Goal: Task Accomplishment & Management: Manage account settings

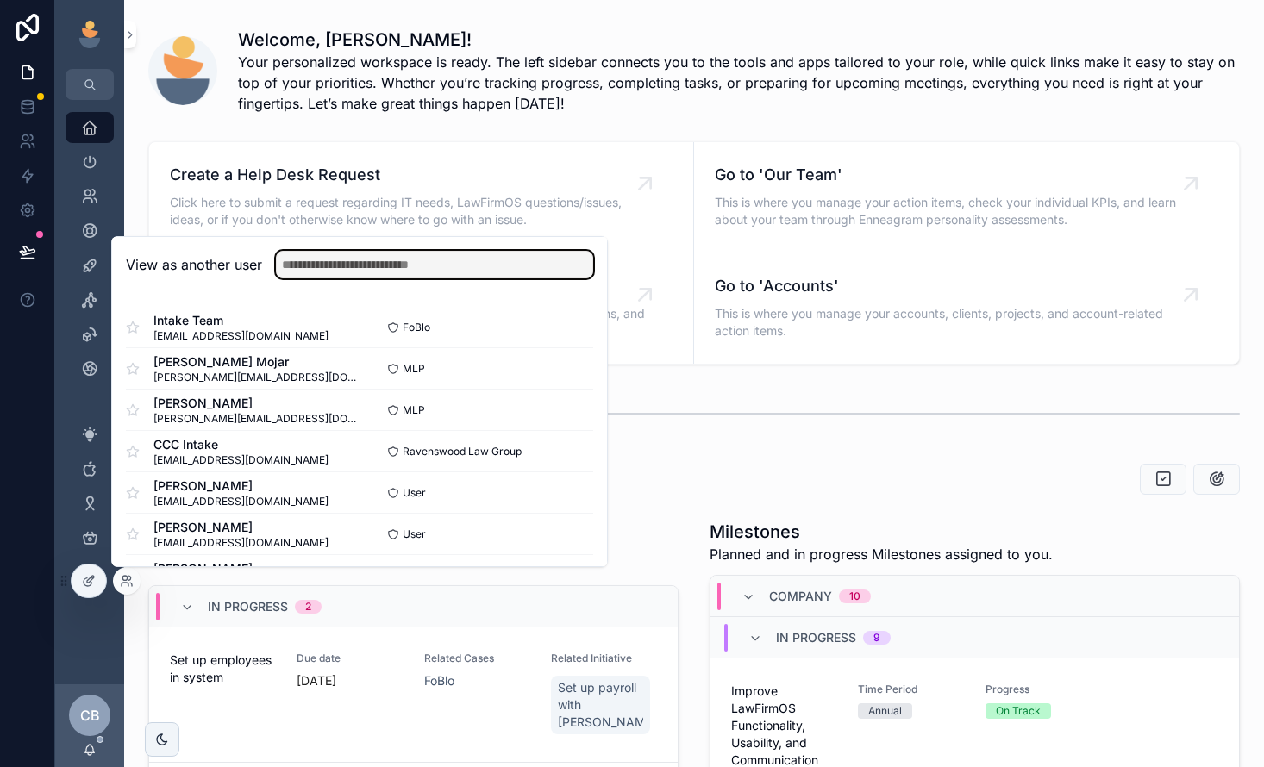
click at [353, 260] on input "text" at bounding box center [434, 265] width 317 height 28
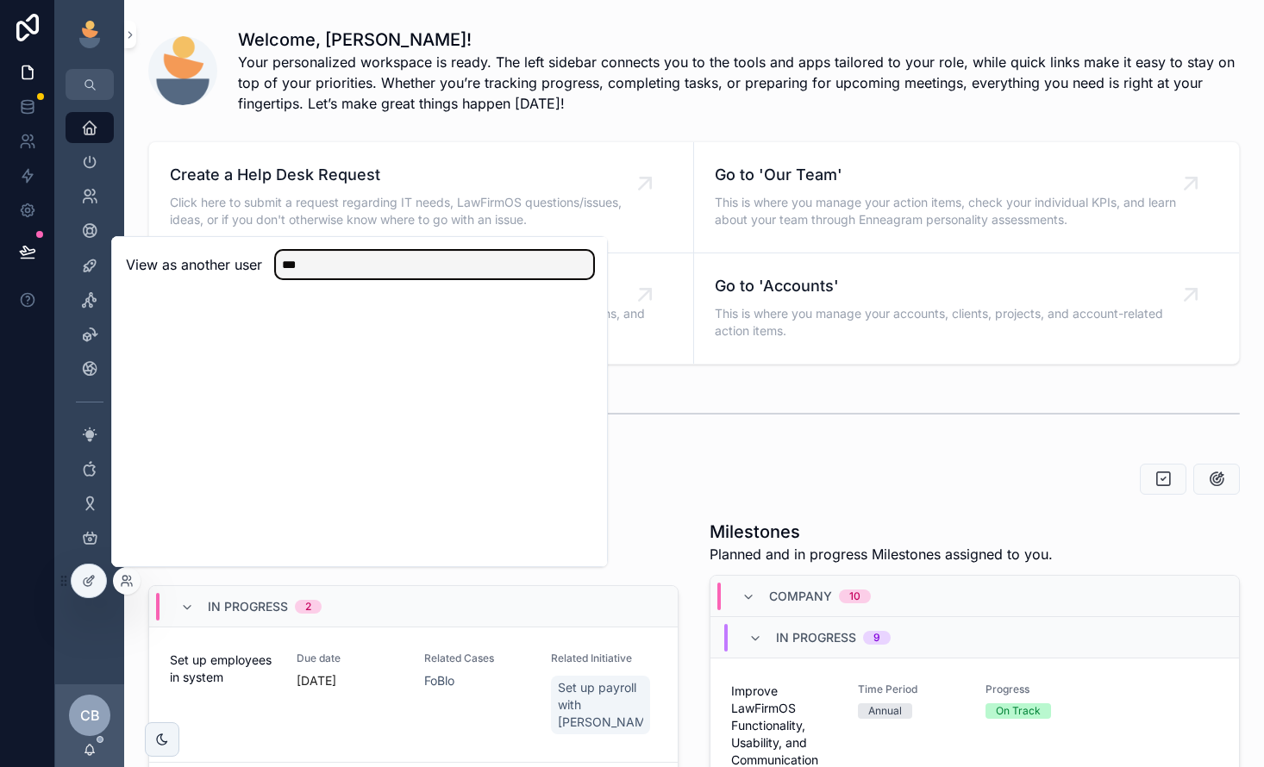
drag, startPoint x: 383, startPoint y: 271, endPoint x: 291, endPoint y: 263, distance: 92.6
click at [291, 263] on input "***" at bounding box center [434, 265] width 317 height 28
type input "*"
type input "******"
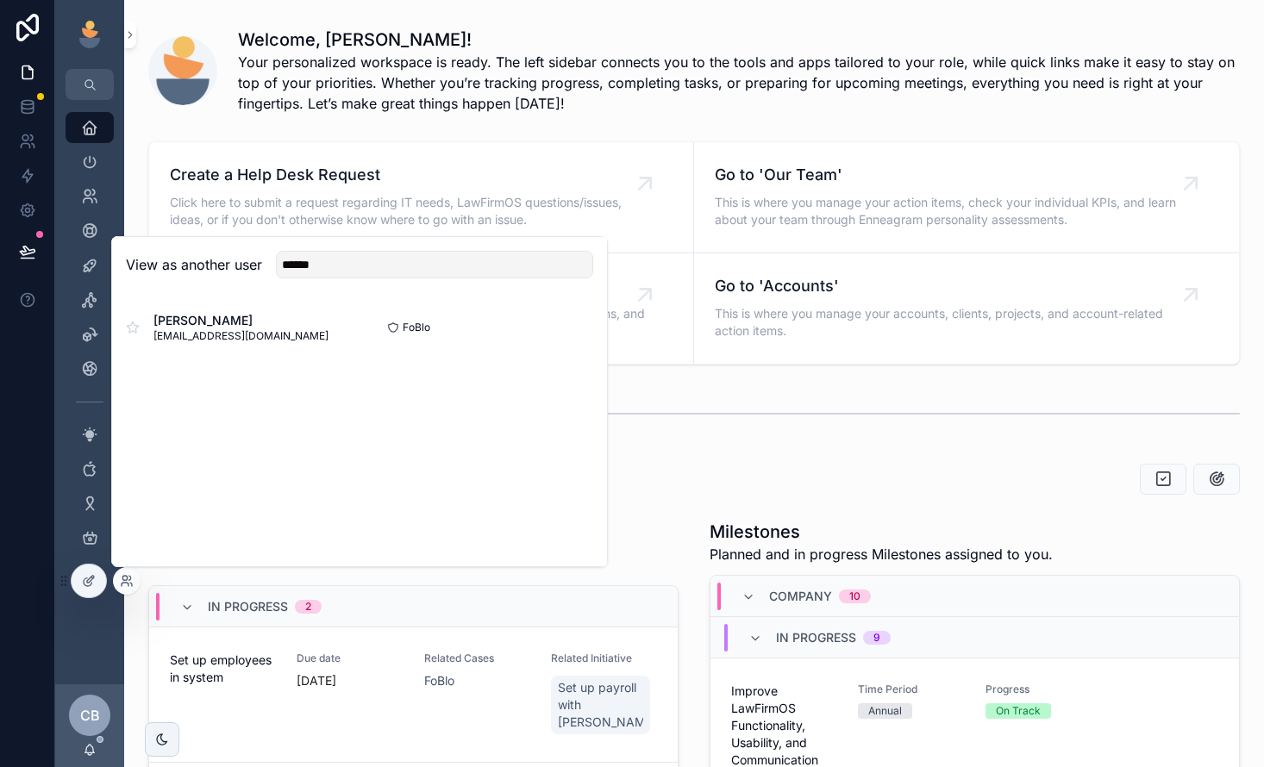
drag, startPoint x: 291, startPoint y: 263, endPoint x: 551, endPoint y: 319, distance: 266.3
click at [551, 319] on div "Tifany Markee tifany@fosterbloomlaw.com FoBlo Select" at bounding box center [359, 327] width 467 height 41
click at [572, 321] on div at bounding box center [359, 324] width 495 height 62
click at [0, 0] on button "Select" at bounding box center [0, 0] width 0 height 0
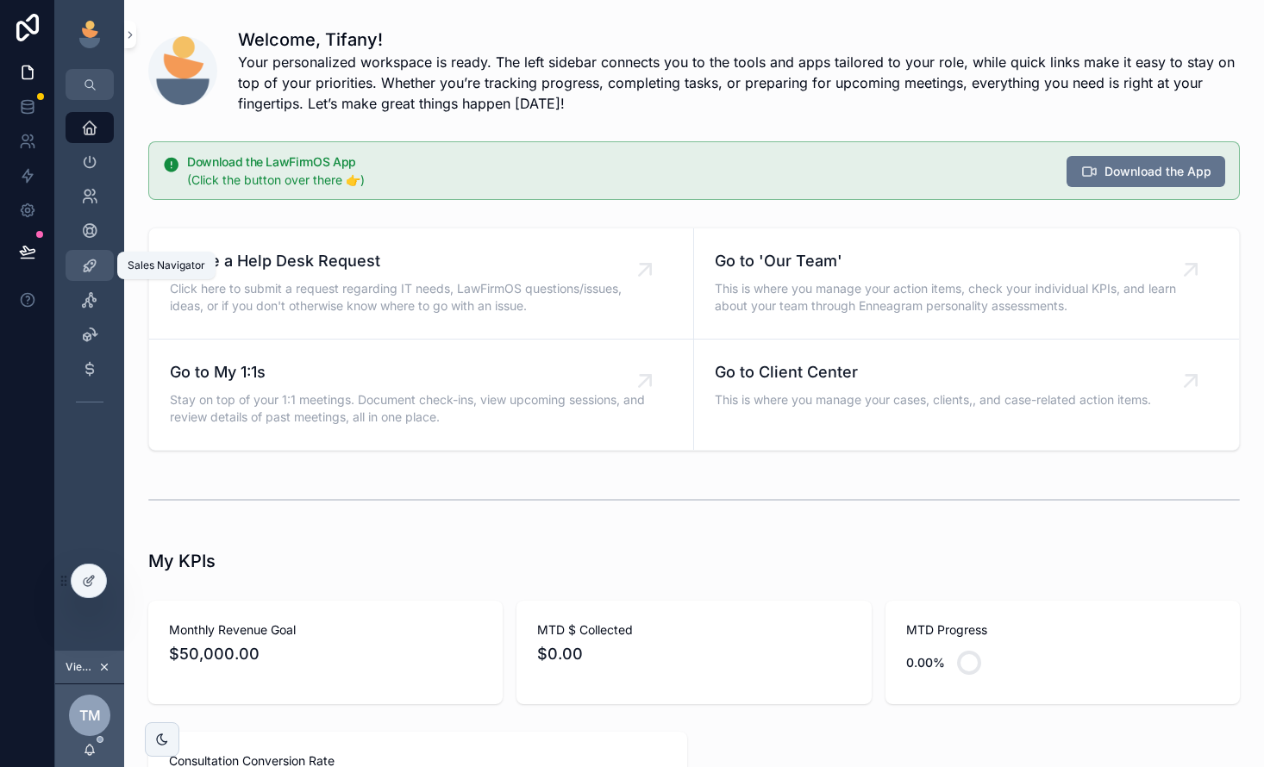
click at [94, 259] on icon "scrollable content" at bounding box center [89, 265] width 17 height 17
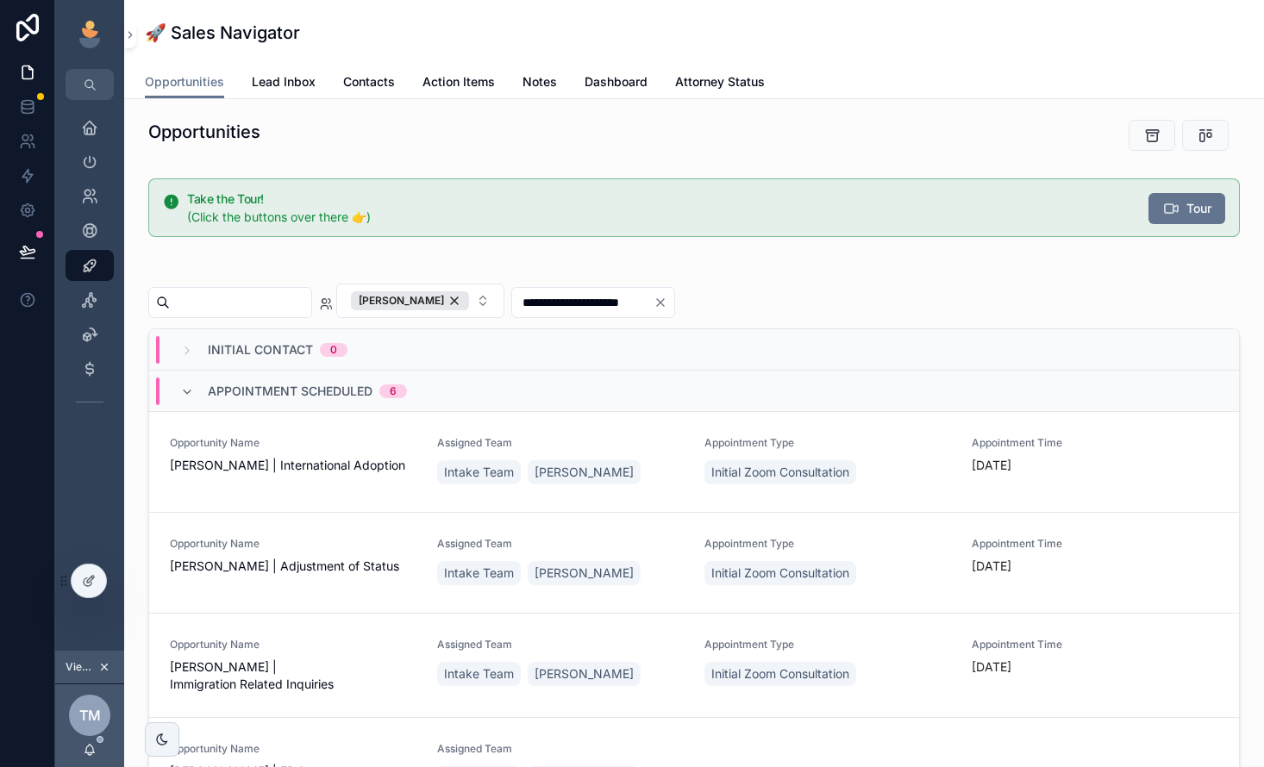
click at [184, 374] on div "Appointment Scheduled 6" at bounding box center [694, 391] width 1090 height 41
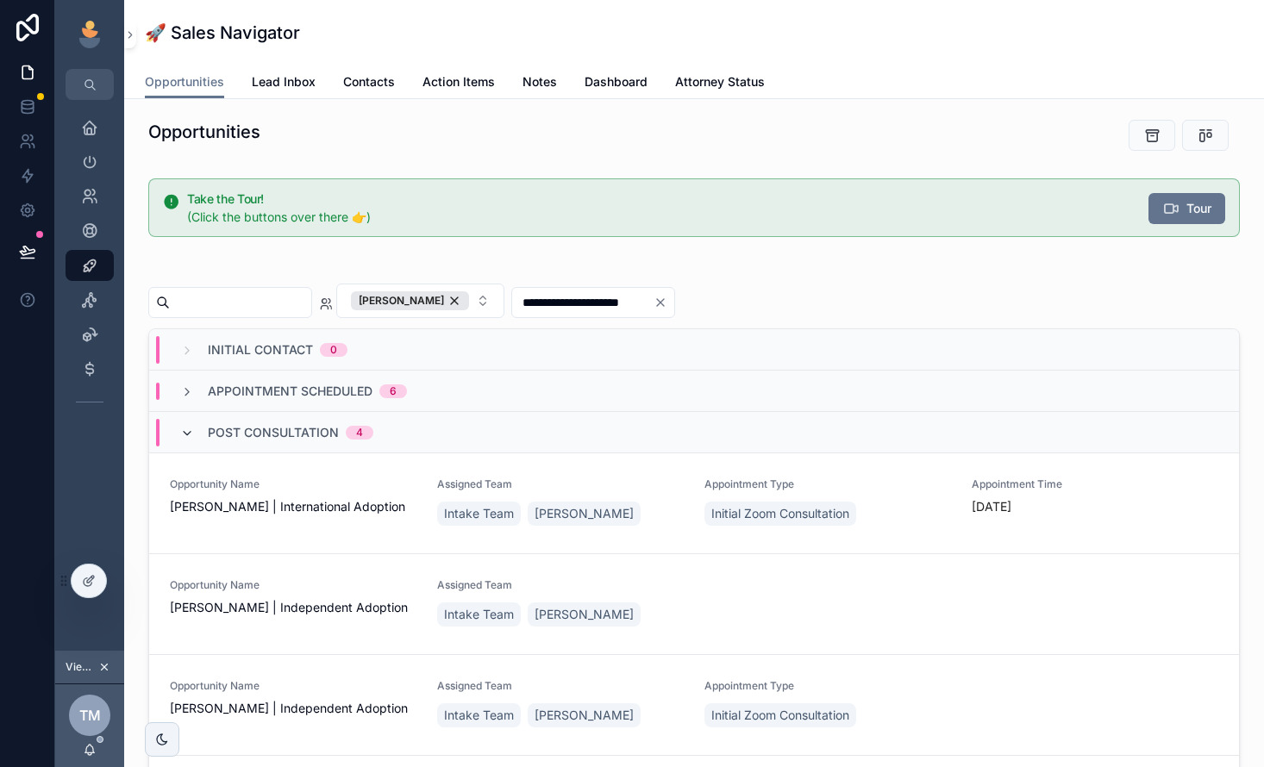
click at [193, 427] on icon "scrollable content" at bounding box center [187, 434] width 14 height 14
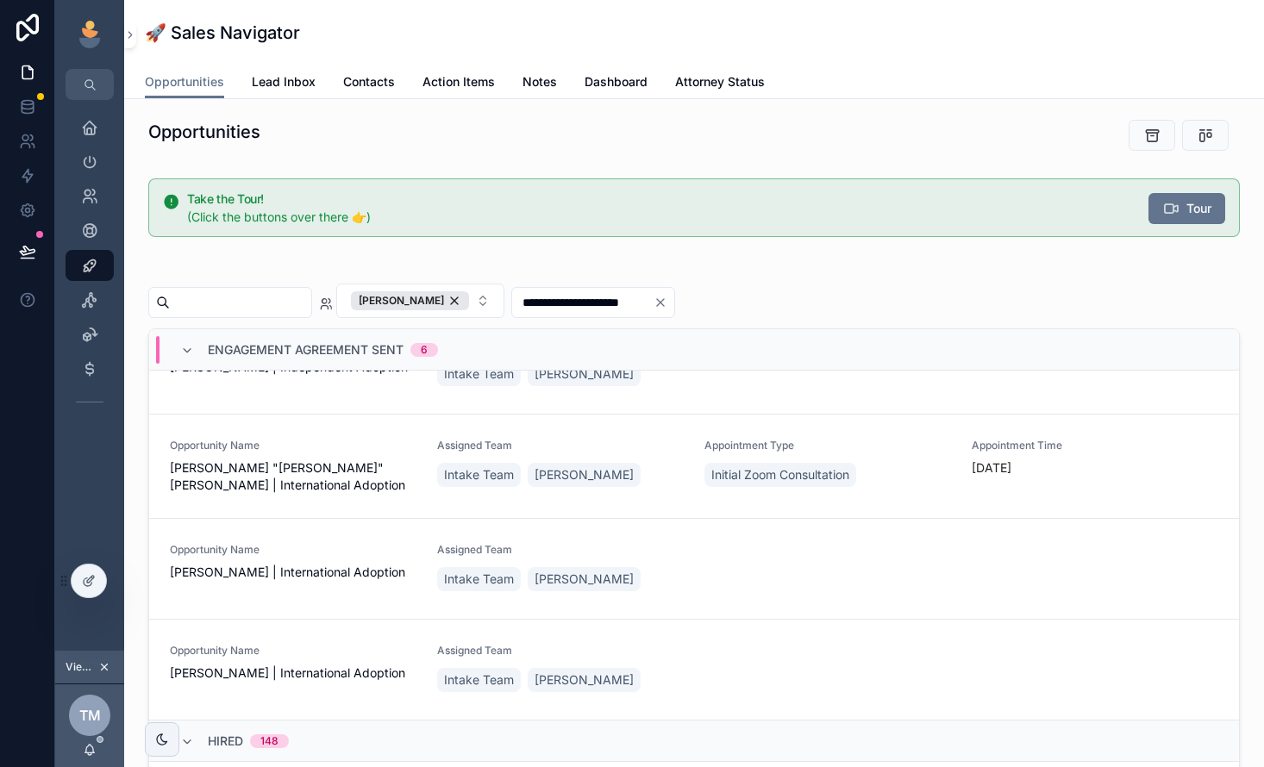
scroll to position [378, 0]
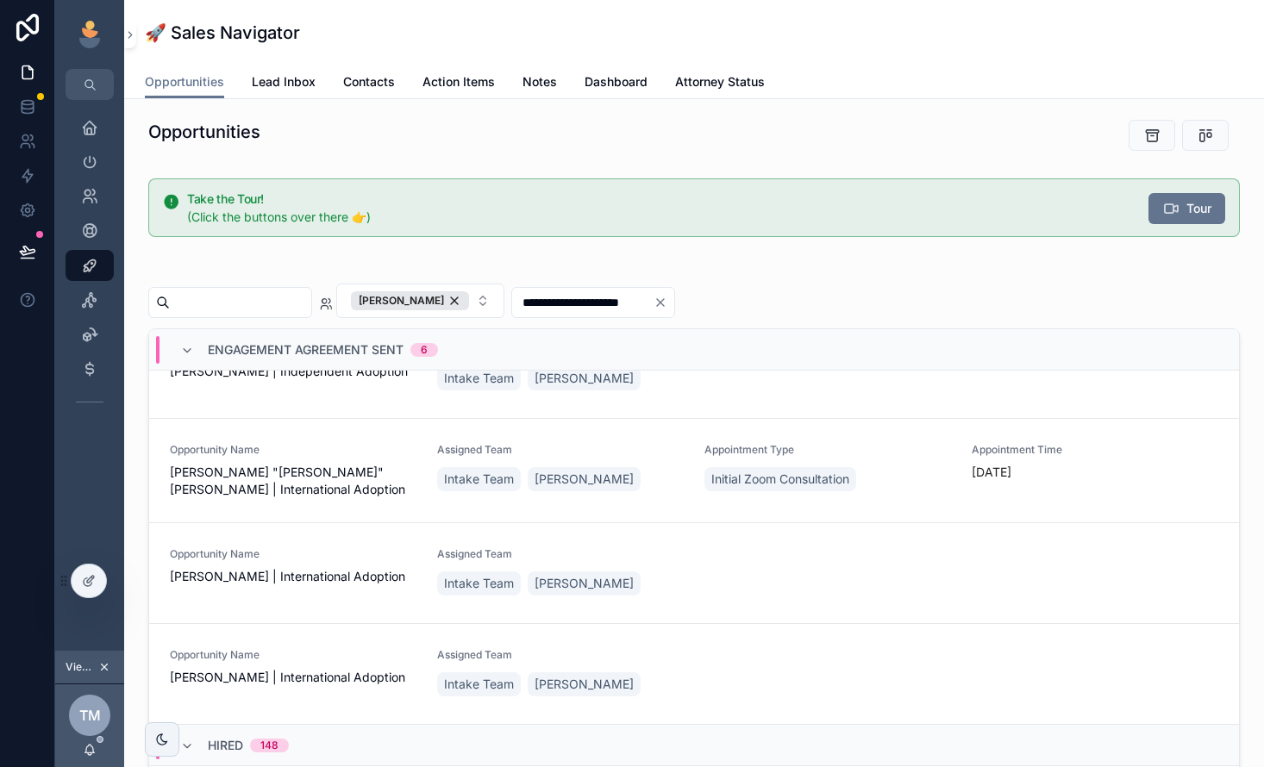
click at [349, 465] on span "Han Wei "Henry" Gao | International Adoption" at bounding box center [293, 481] width 247 height 34
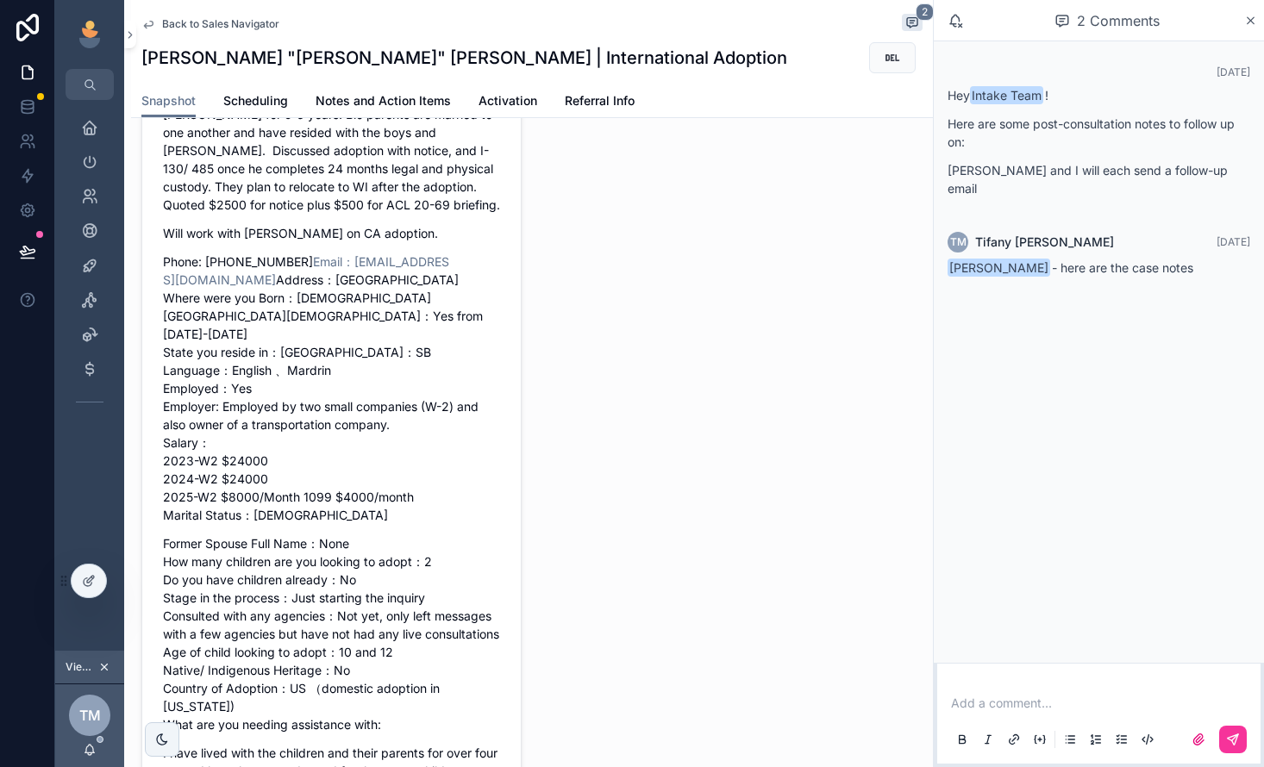
scroll to position [510, 0]
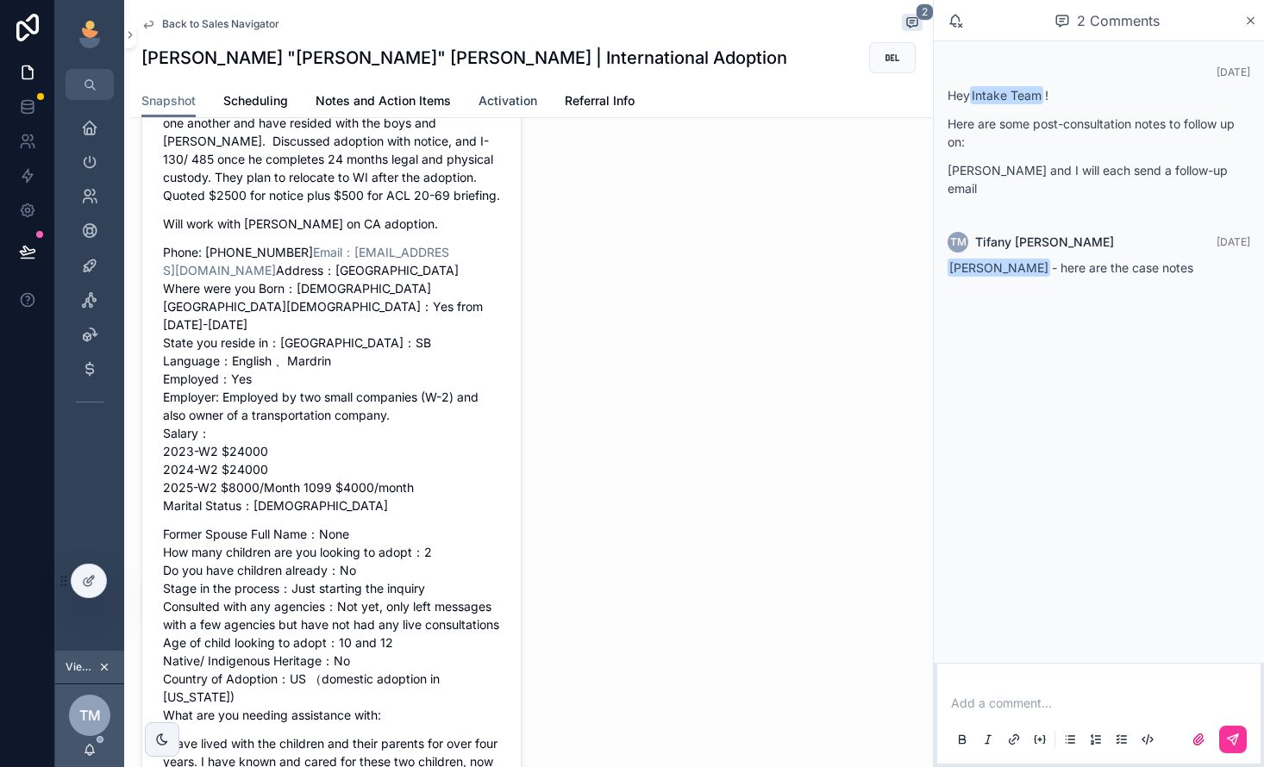
click at [510, 105] on span "Activation" at bounding box center [507, 100] width 59 height 17
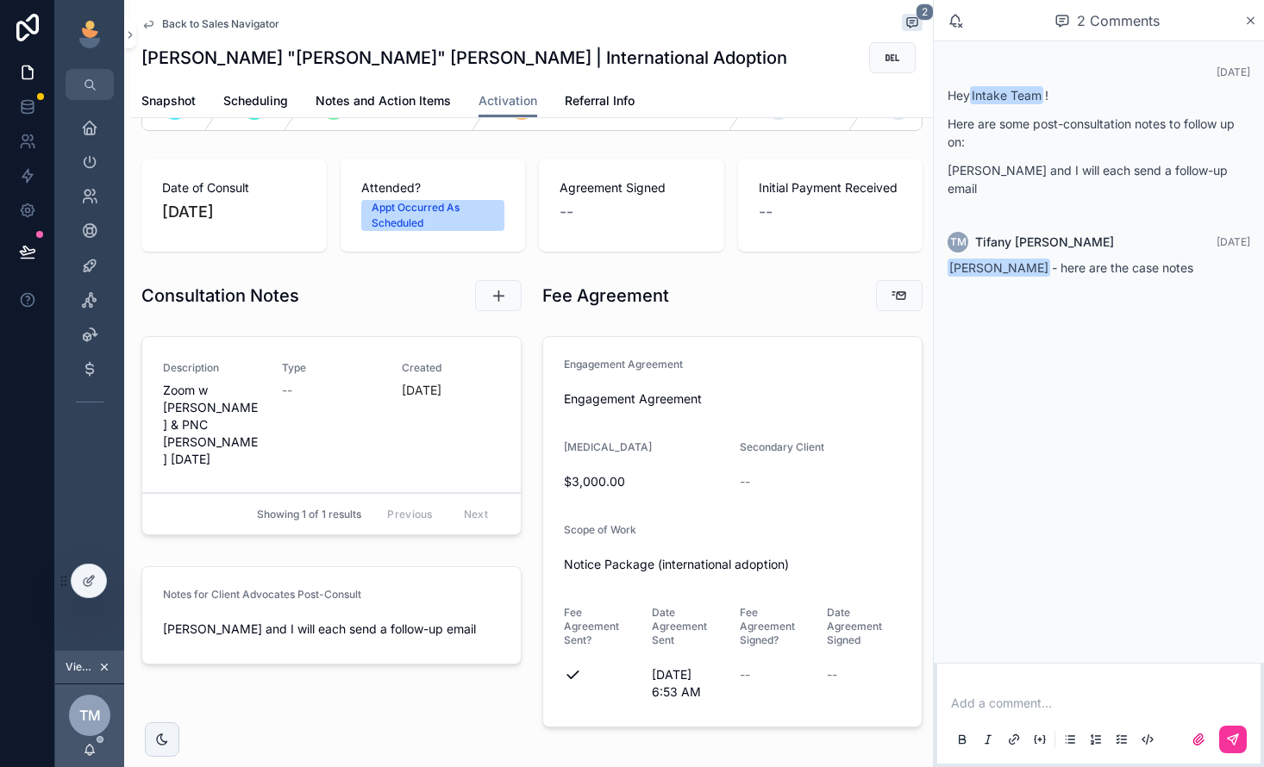
scroll to position [63, 0]
click at [87, 130] on icon "scrollable content" at bounding box center [89, 127] width 17 height 17
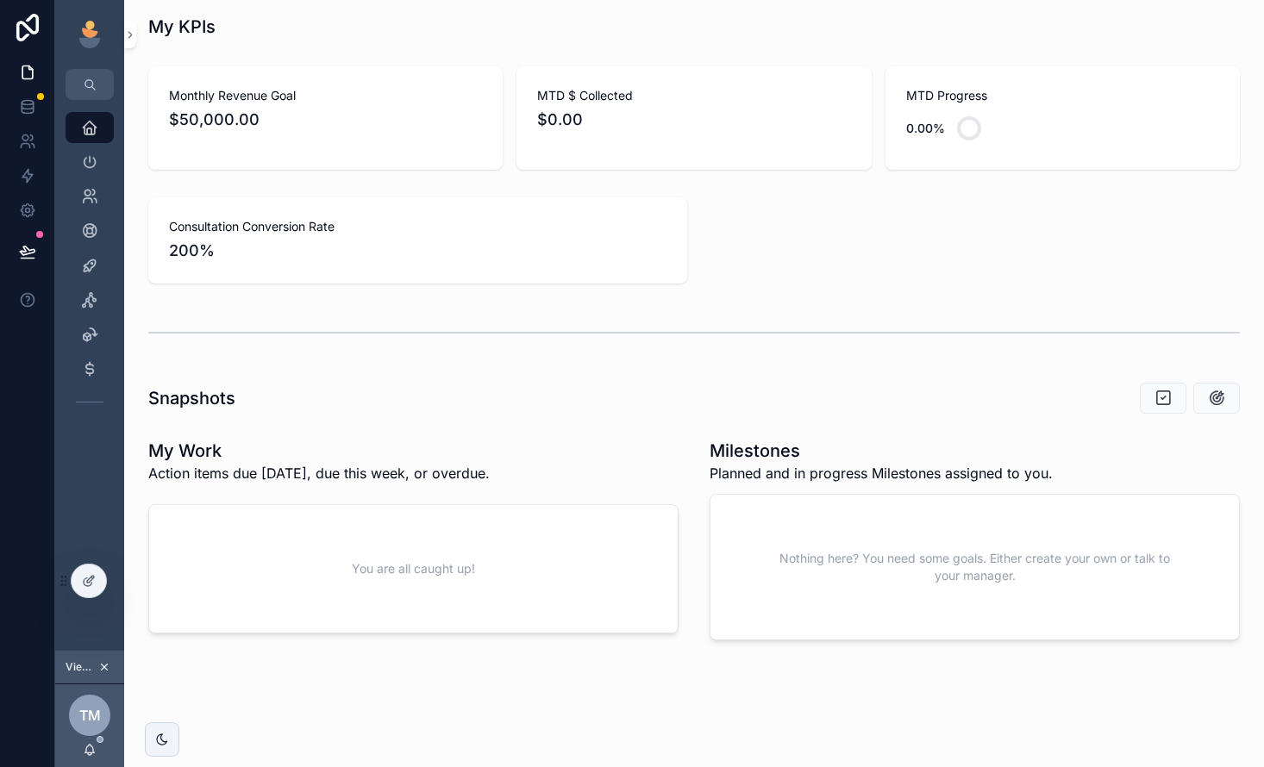
scroll to position [536, 0]
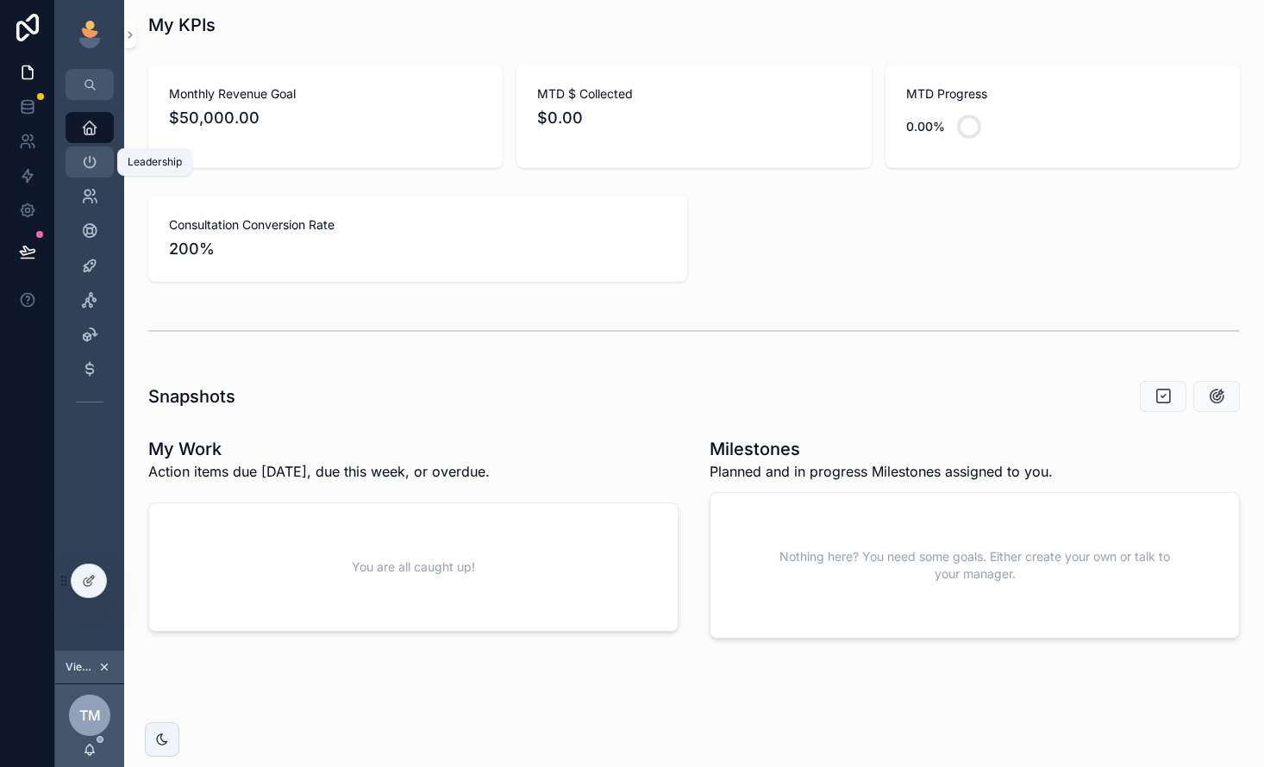
click at [85, 174] on div "Leadership" at bounding box center [90, 162] width 28 height 28
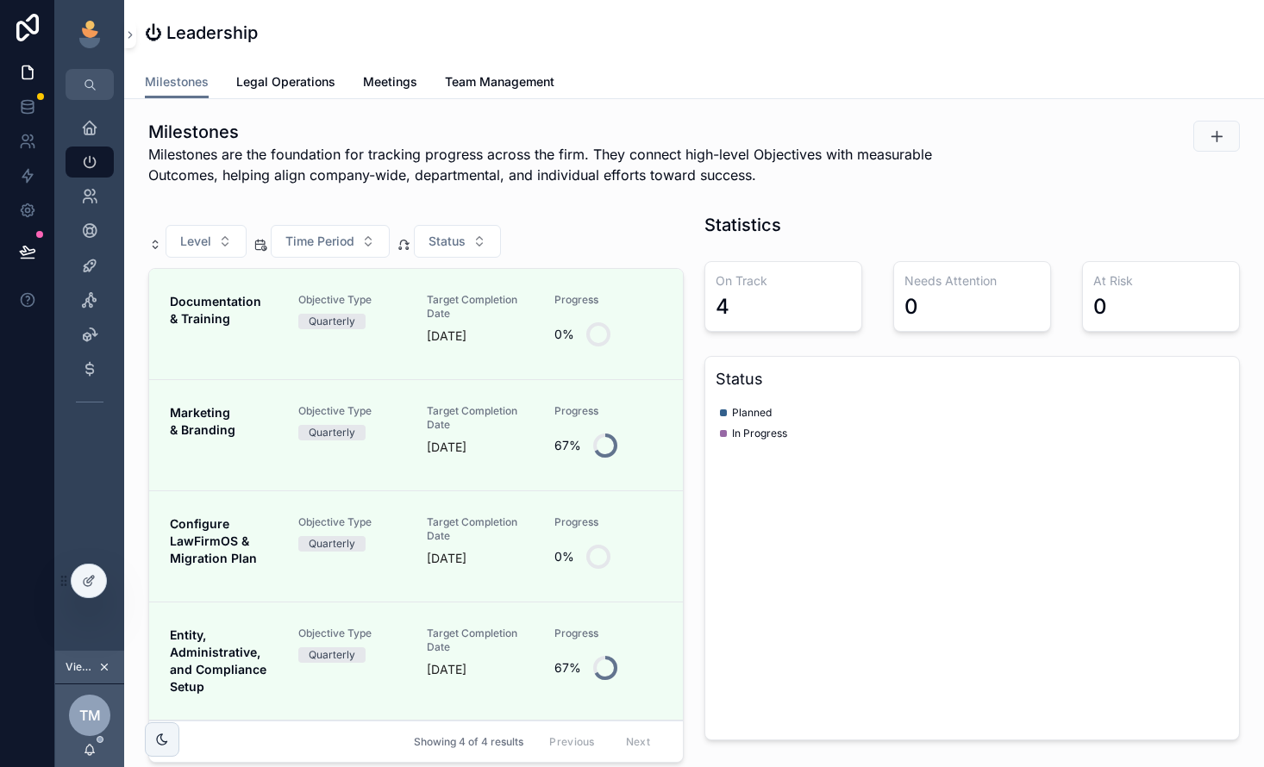
click at [109, 666] on icon "scrollable content" at bounding box center [104, 667] width 12 height 12
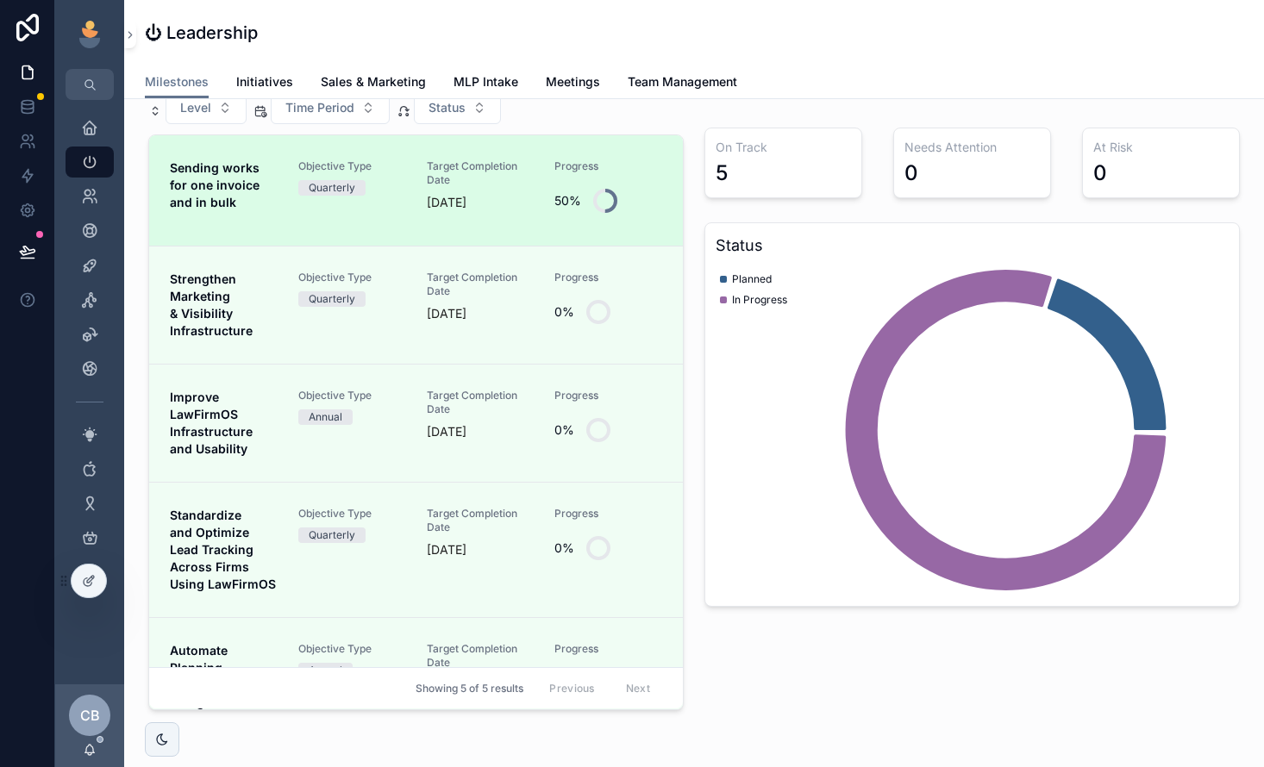
click at [264, 231] on link "Sending works for one invoice and in bulk Objective Type Quarterly Target Compl…" at bounding box center [416, 190] width 534 height 111
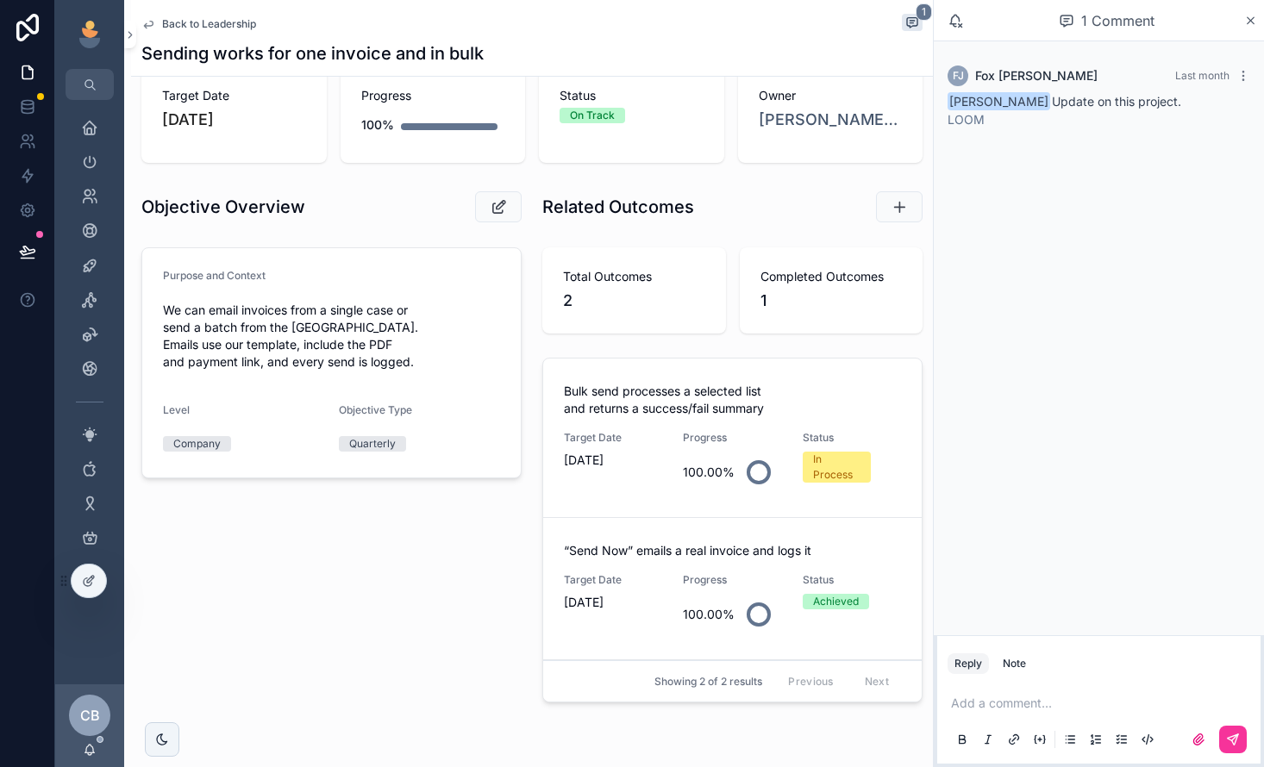
scroll to position [103, 0]
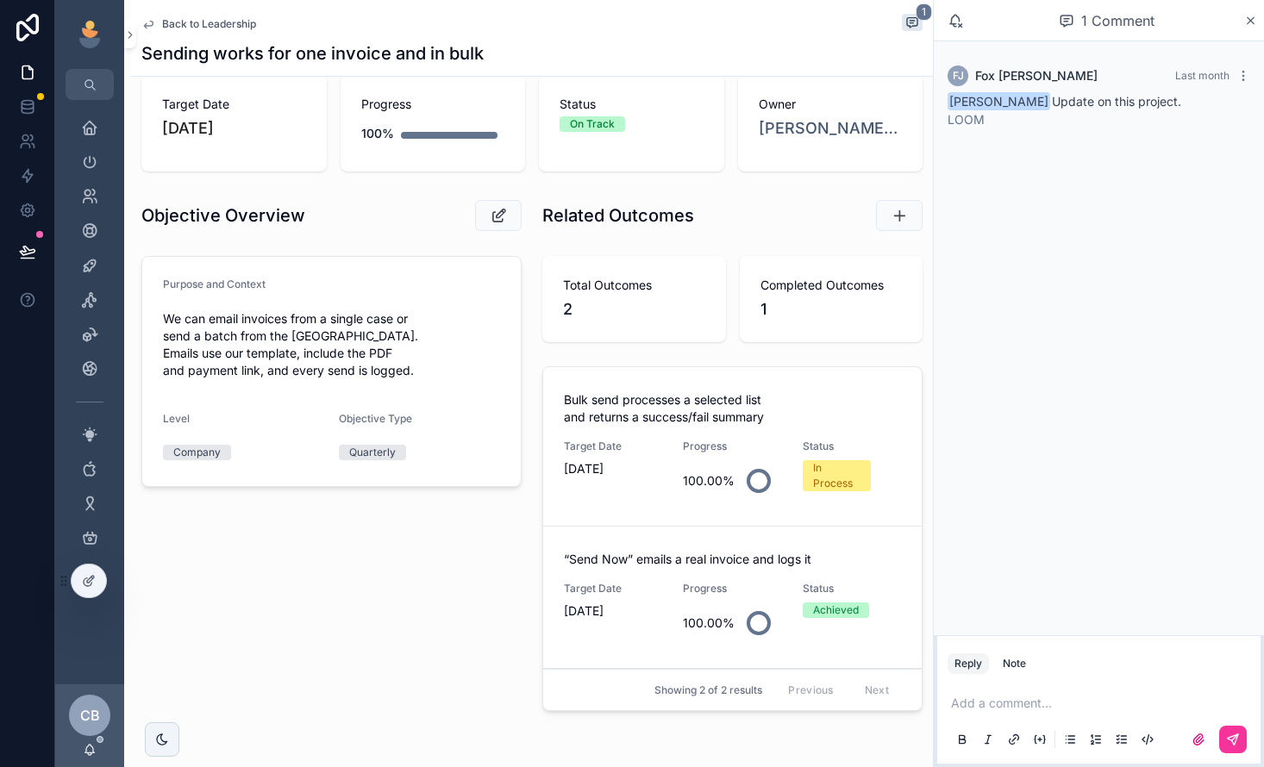
click at [692, 496] on div "100.00%" at bounding box center [709, 481] width 52 height 34
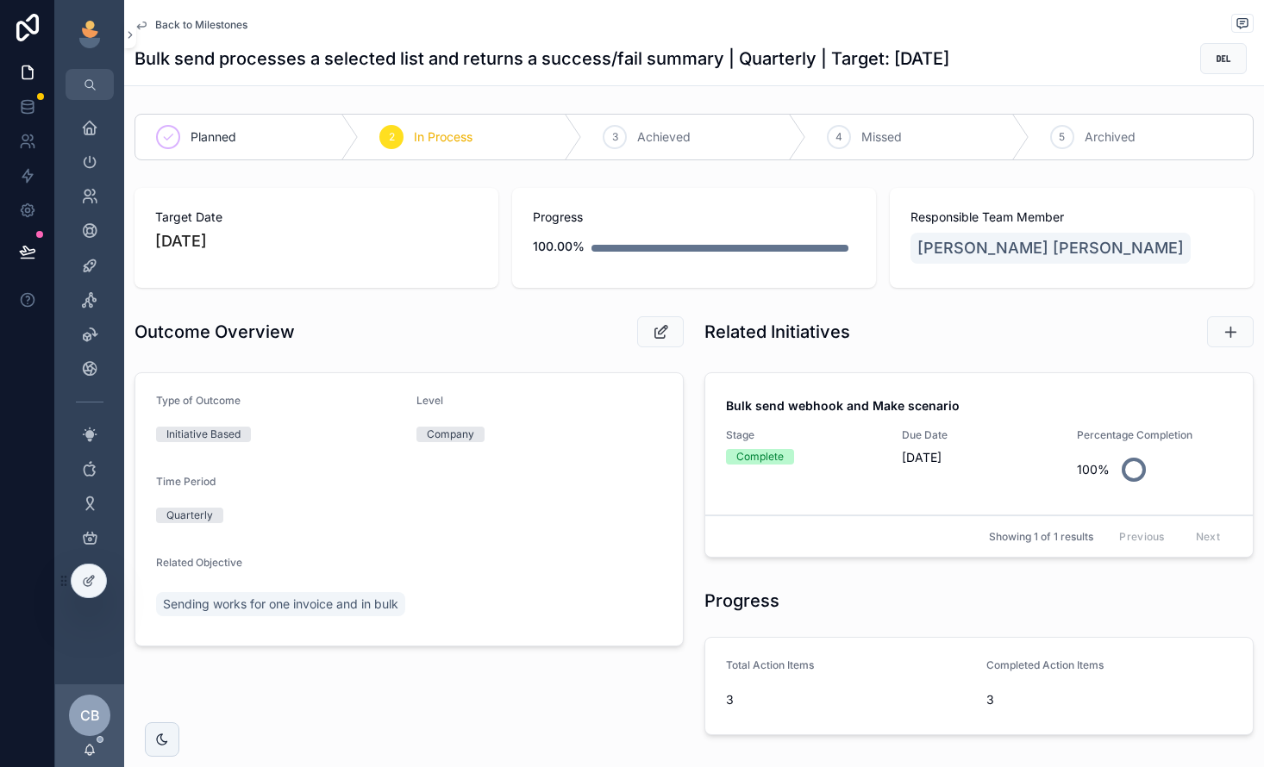
click at [730, 497] on link "Bulk send webhook and Make scenario Stage Complete Due Date [DATE] Percentage C…" at bounding box center [978, 444] width 547 height 142
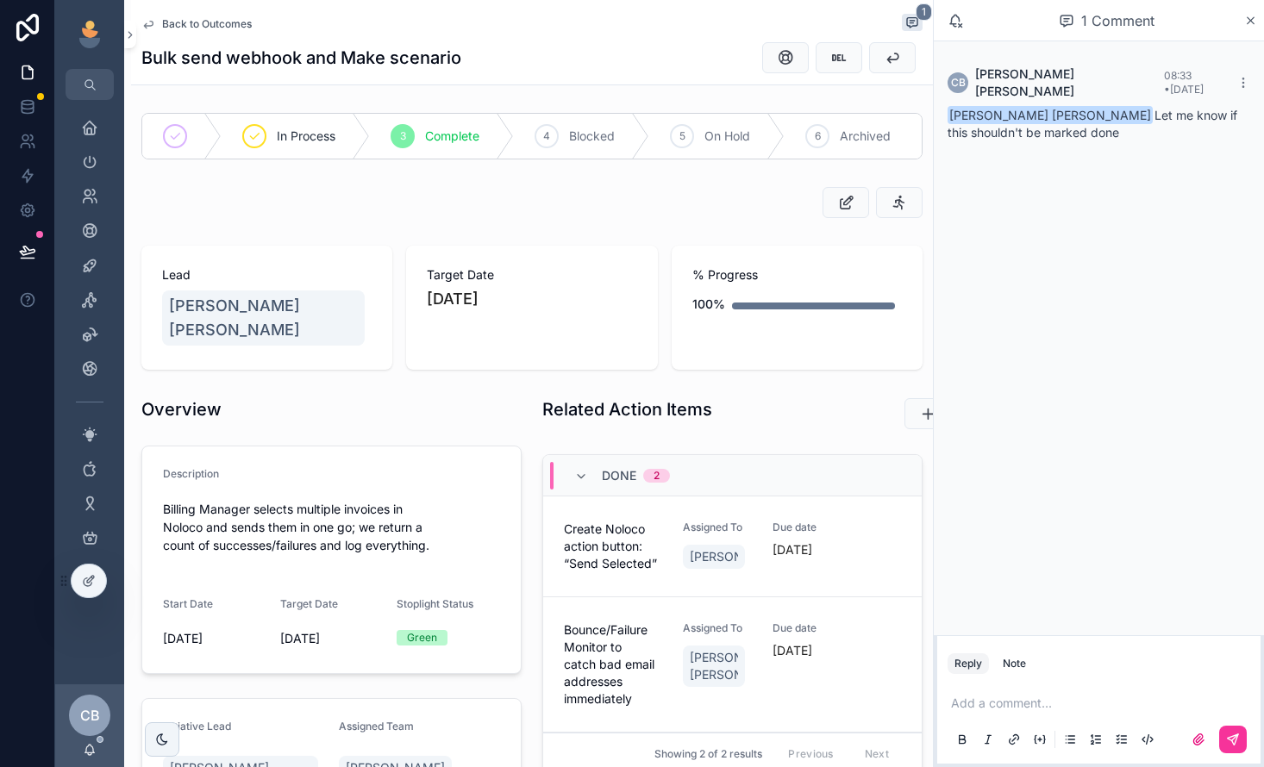
click at [205, 17] on span "Back to Outcomes" at bounding box center [207, 24] width 90 height 14
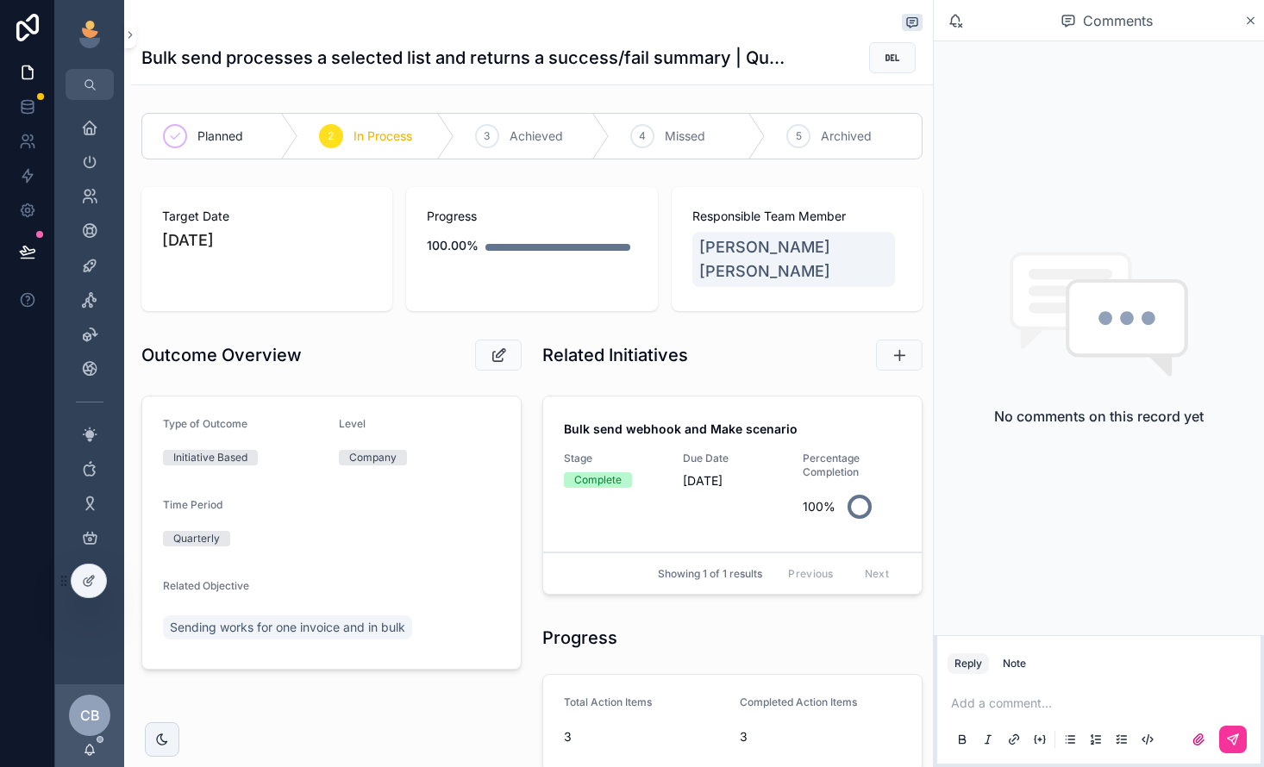
click at [519, 128] on span "Achieved" at bounding box center [536, 136] width 53 height 17
click at [239, 619] on span "Sending works for one invoice and in bulk" at bounding box center [287, 627] width 235 height 17
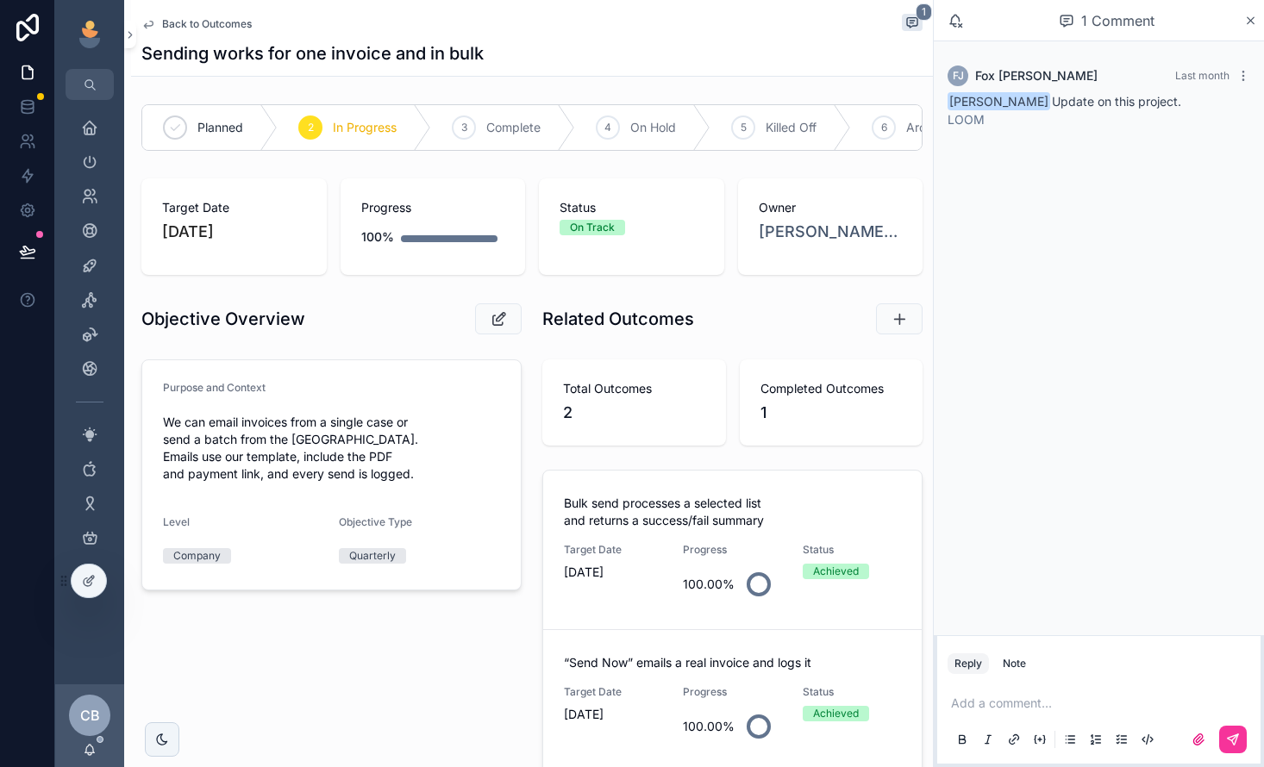
click at [512, 121] on span "Complete" at bounding box center [513, 127] width 54 height 17
click at [233, 30] on span "Back to Outcomes" at bounding box center [207, 24] width 90 height 14
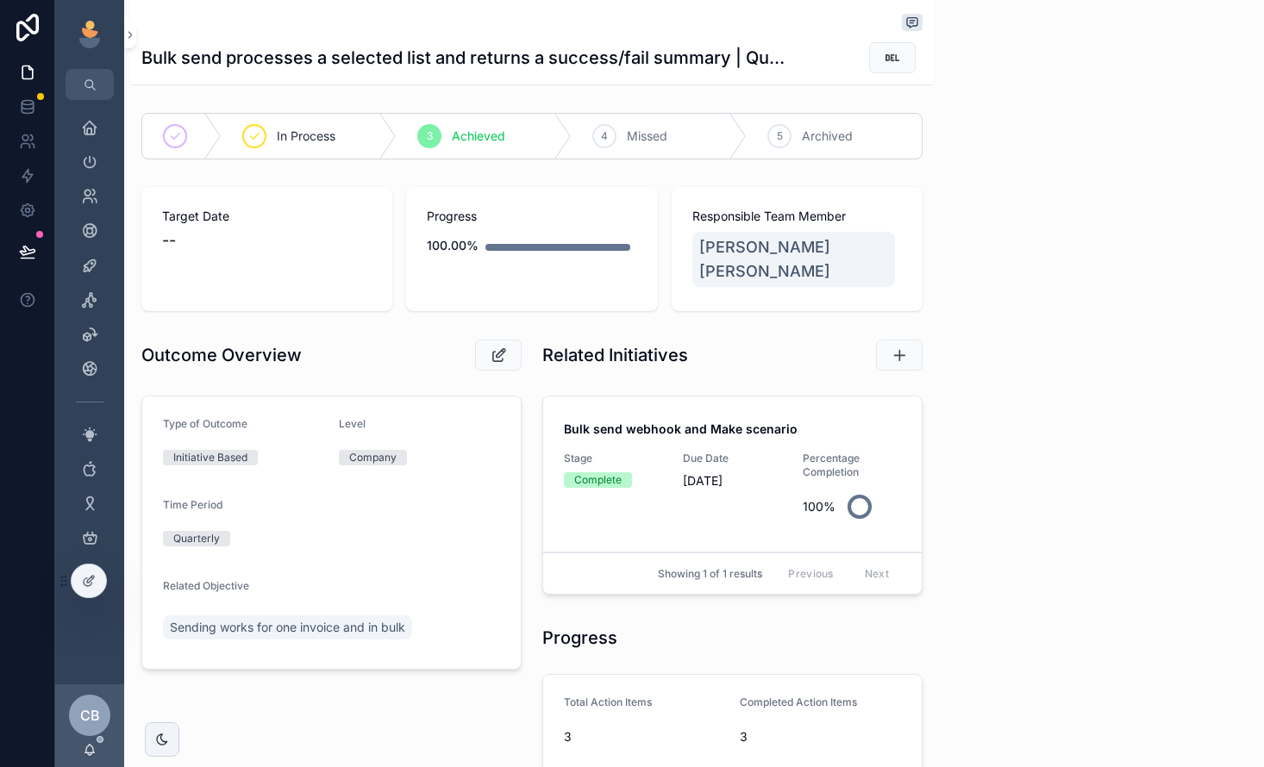
click at [233, 30] on div "scrollable content" at bounding box center [531, 24] width 781 height 21
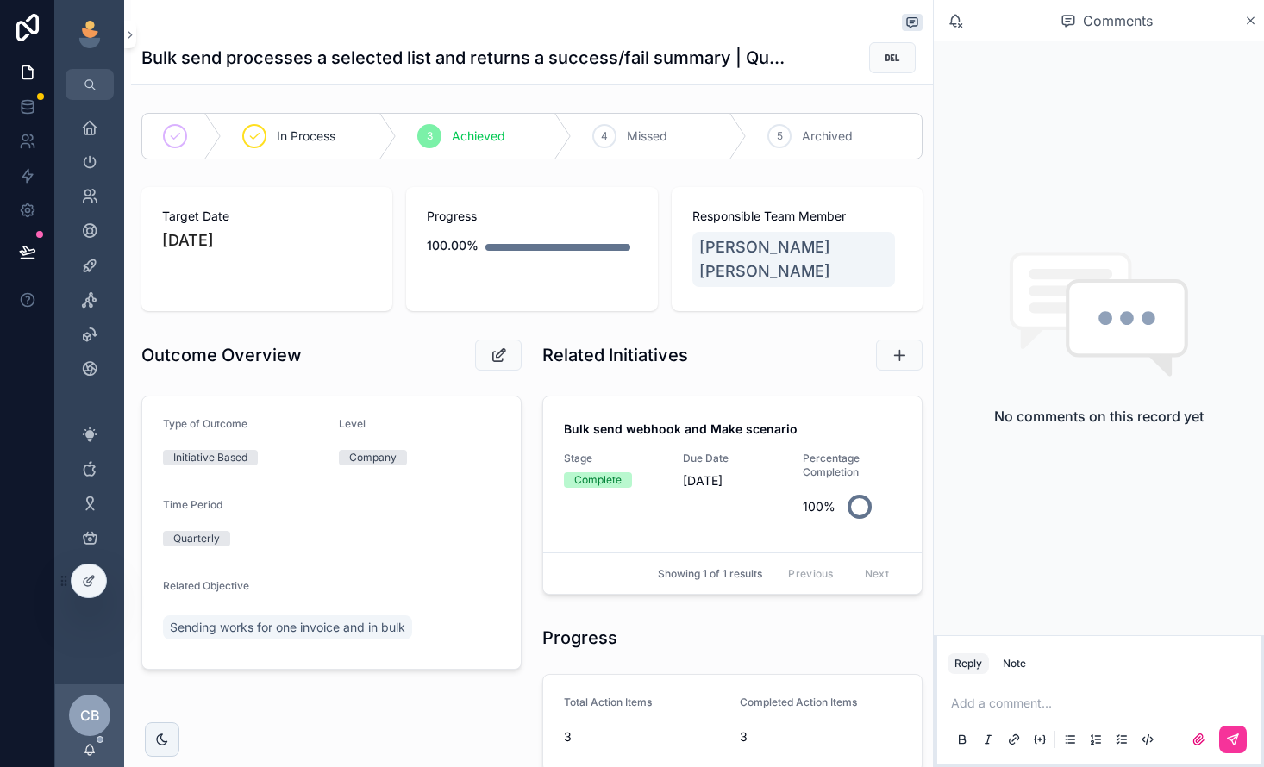
click at [280, 619] on span "Sending works for one invoice and in bulk" at bounding box center [287, 627] width 235 height 17
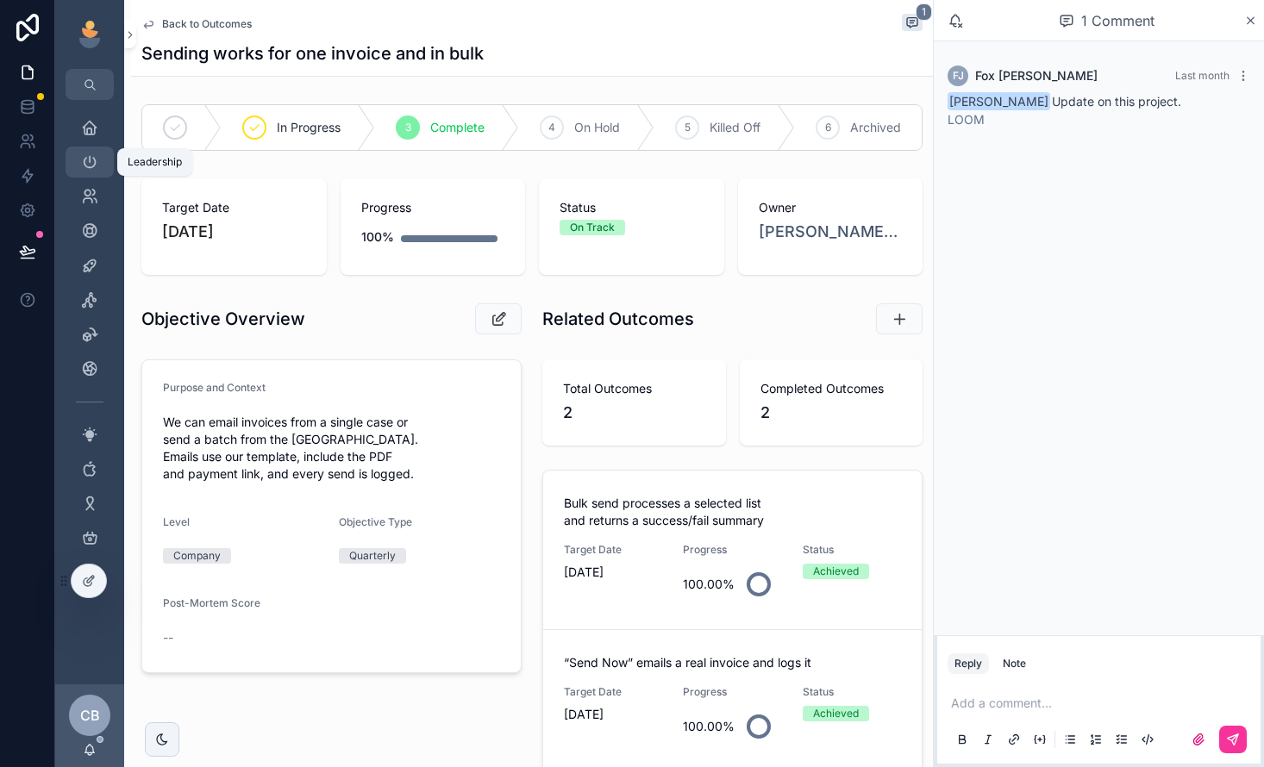
click at [97, 156] on icon "scrollable content" at bounding box center [89, 161] width 17 height 17
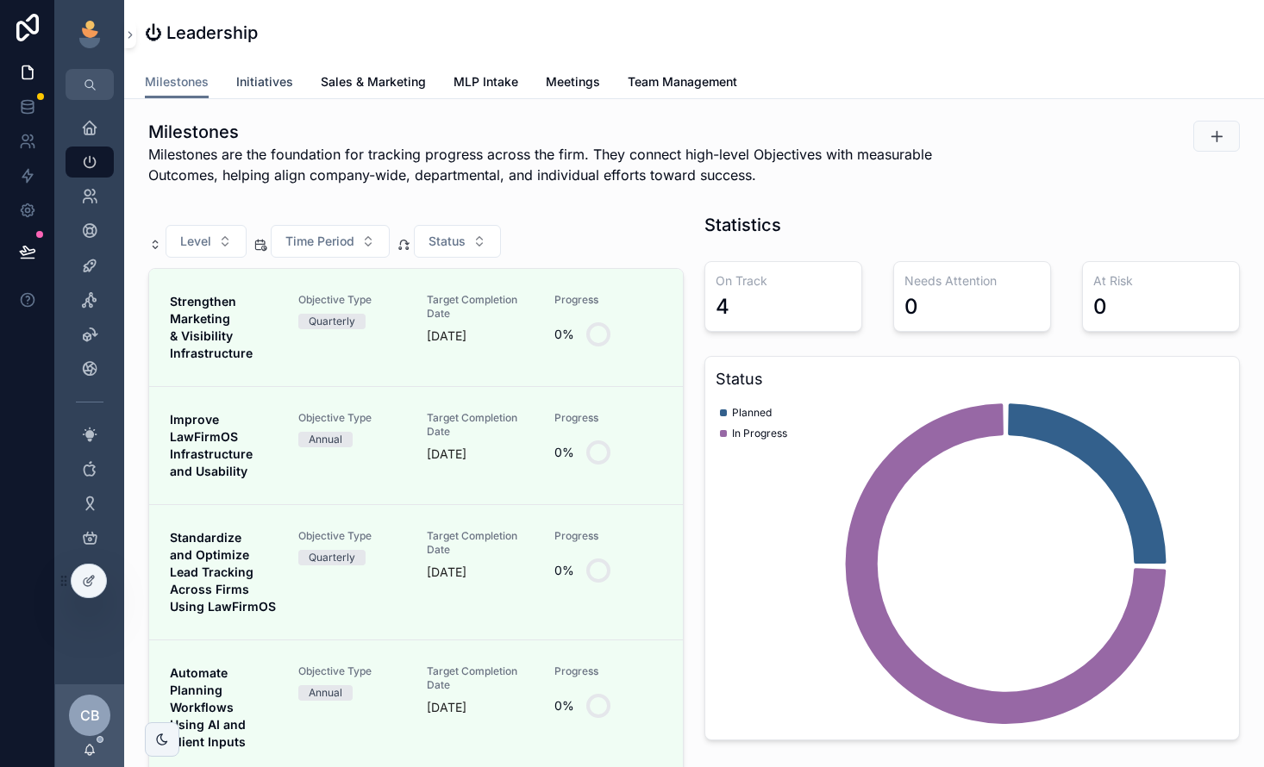
click at [268, 81] on span "Initiatives" at bounding box center [264, 81] width 57 height 17
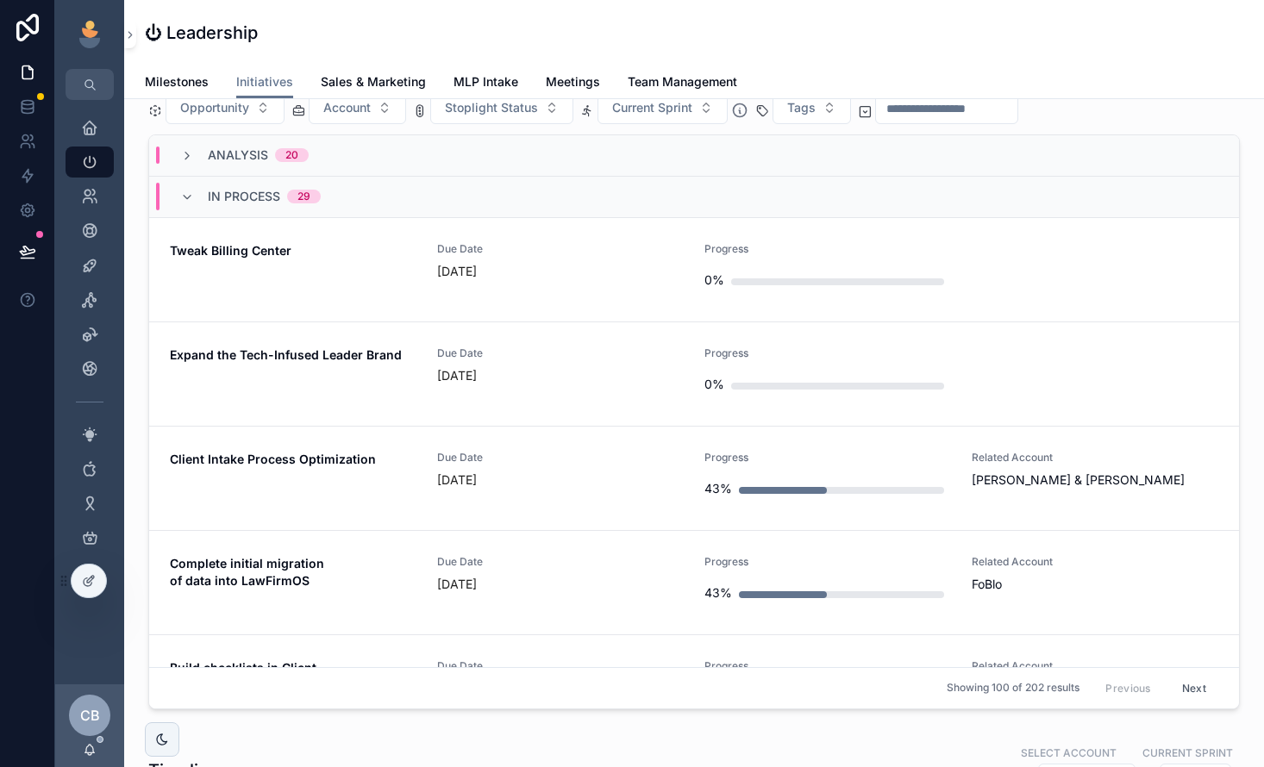
click at [605, 298] on link "Tweak Billing Center Due Date [DATE] Progress 0%" at bounding box center [694, 270] width 1090 height 104
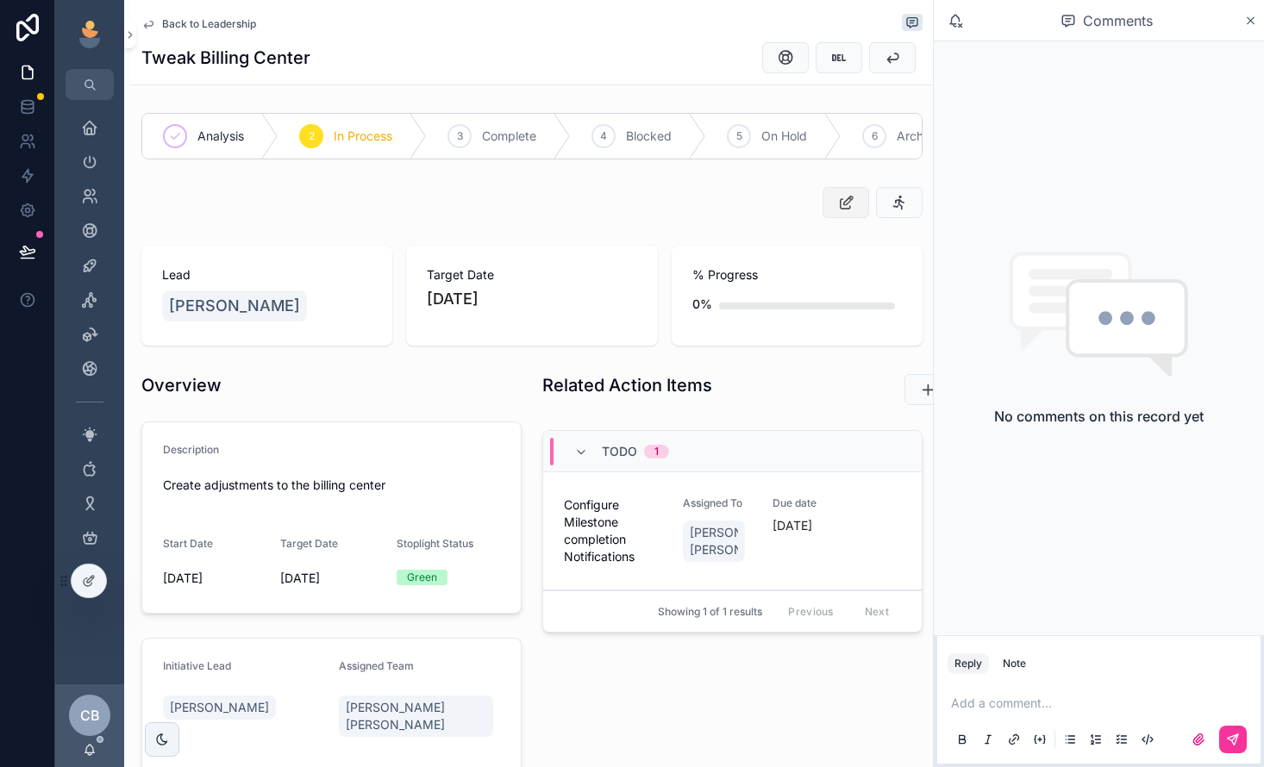
click at [829, 207] on button "scrollable content" at bounding box center [845, 202] width 47 height 31
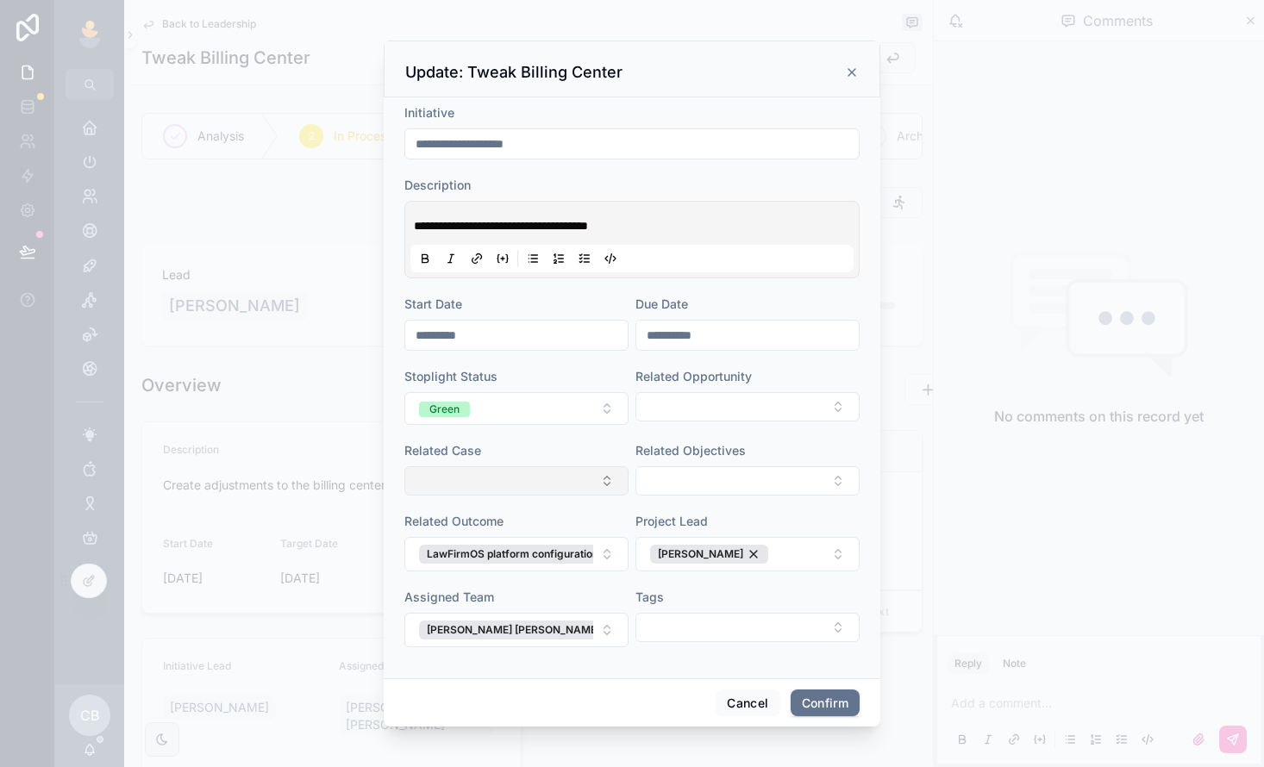
click at [573, 478] on button "Select Button" at bounding box center [516, 480] width 224 height 29
type input "****"
click at [533, 545] on div "FoBlo" at bounding box center [517, 549] width 240 height 28
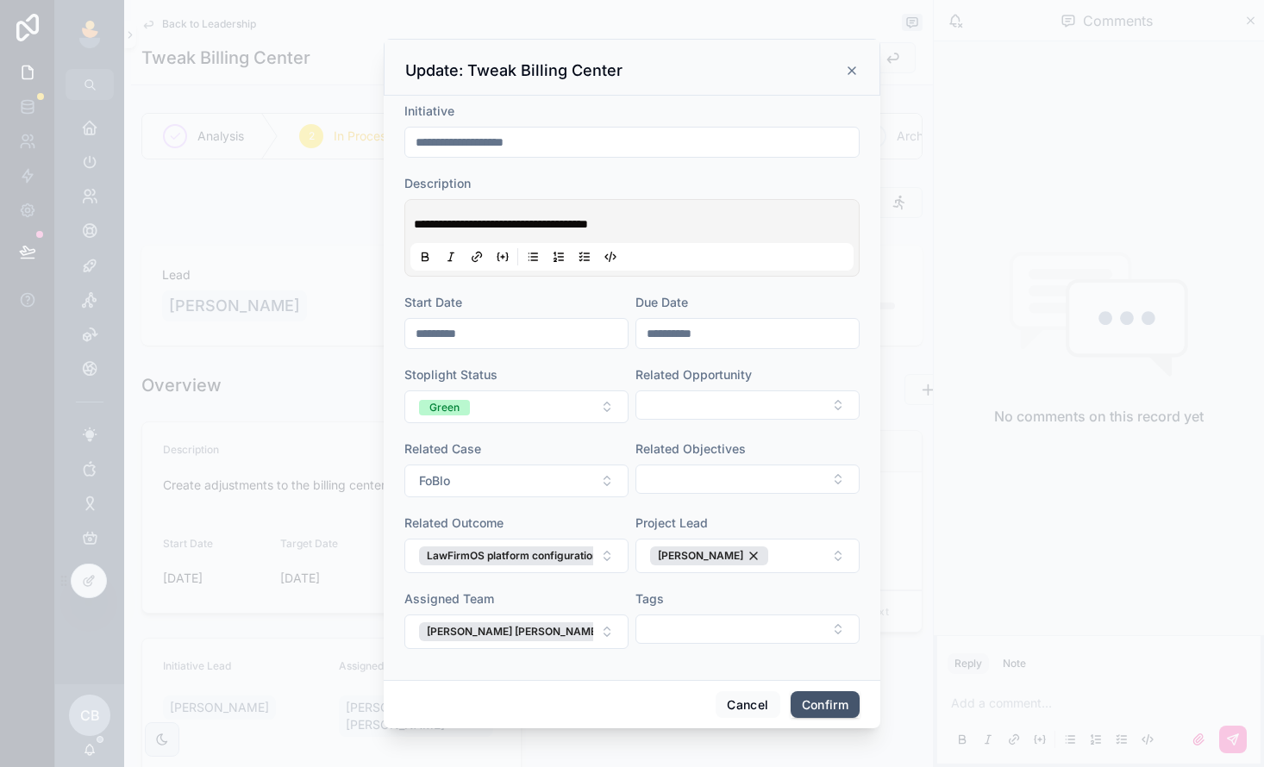
click at [826, 709] on button "Confirm" at bounding box center [825, 705] width 69 height 28
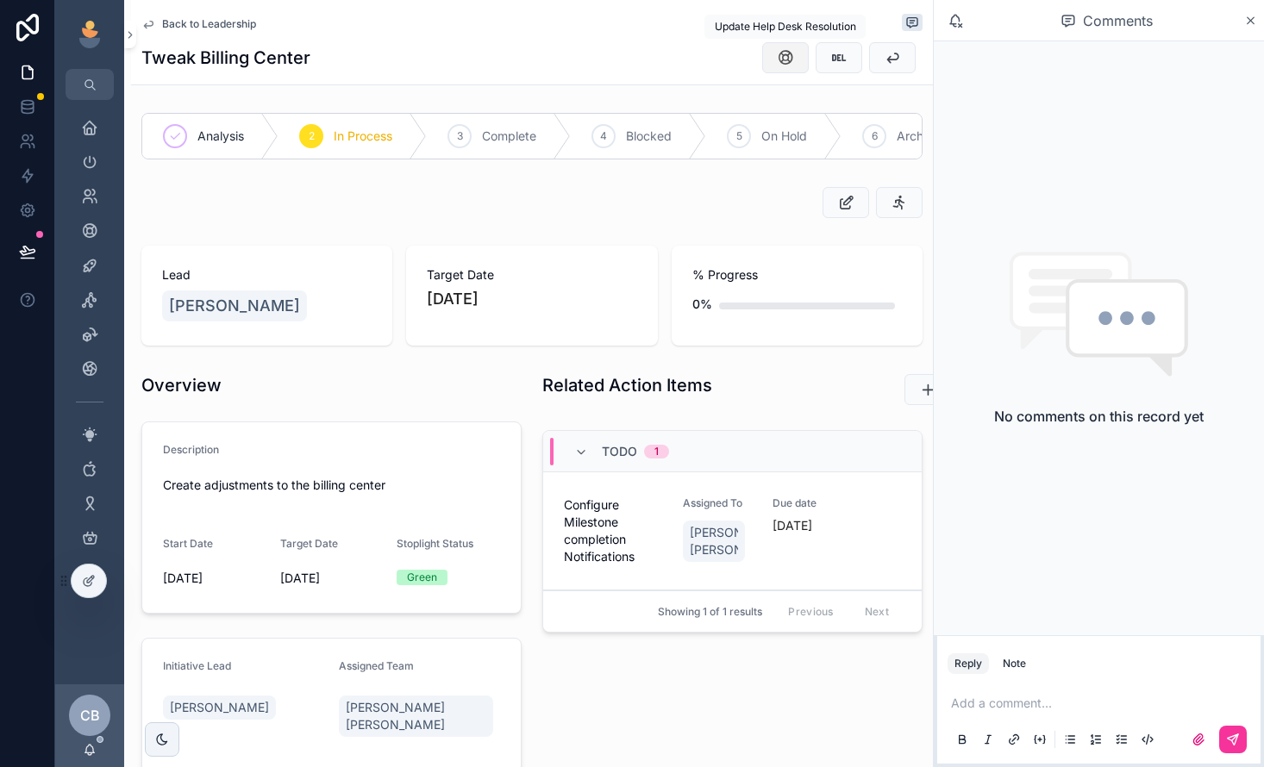
click at [799, 56] on button "scrollable content" at bounding box center [785, 57] width 47 height 31
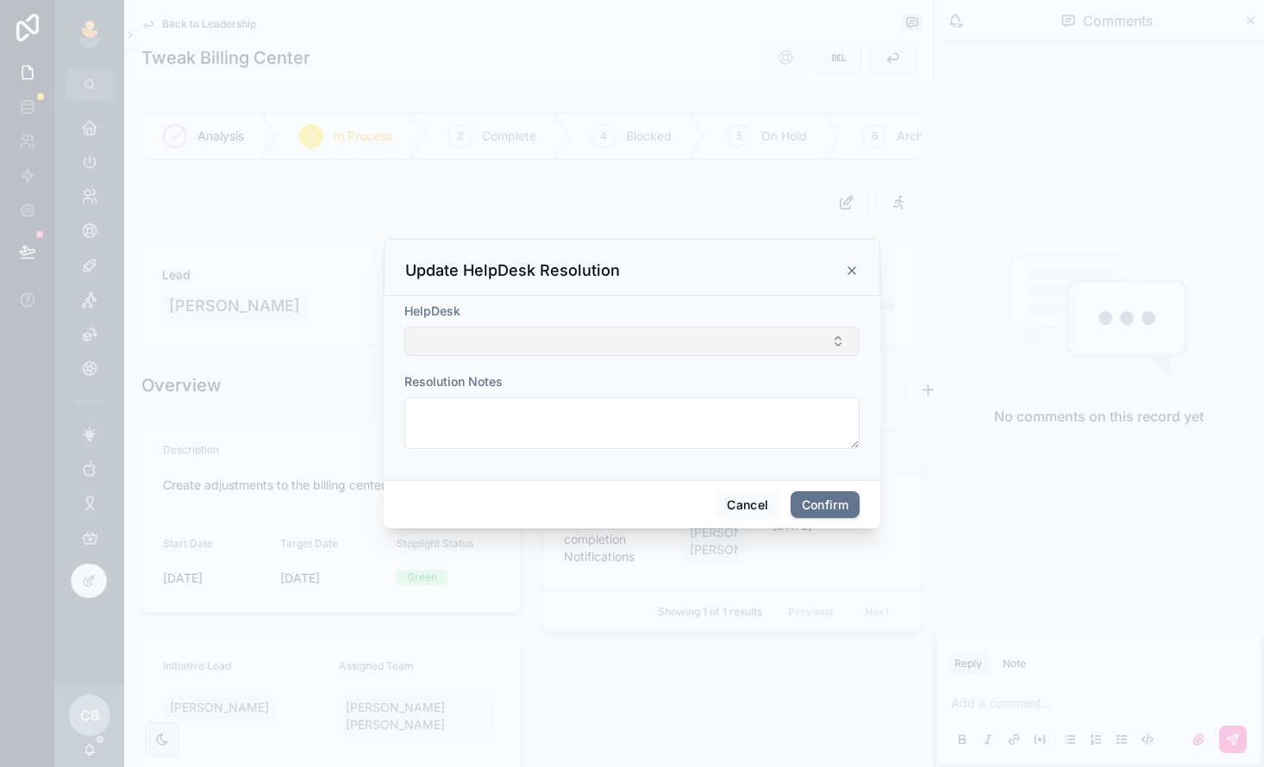
click at [766, 334] on button "Select Button" at bounding box center [631, 341] width 455 height 29
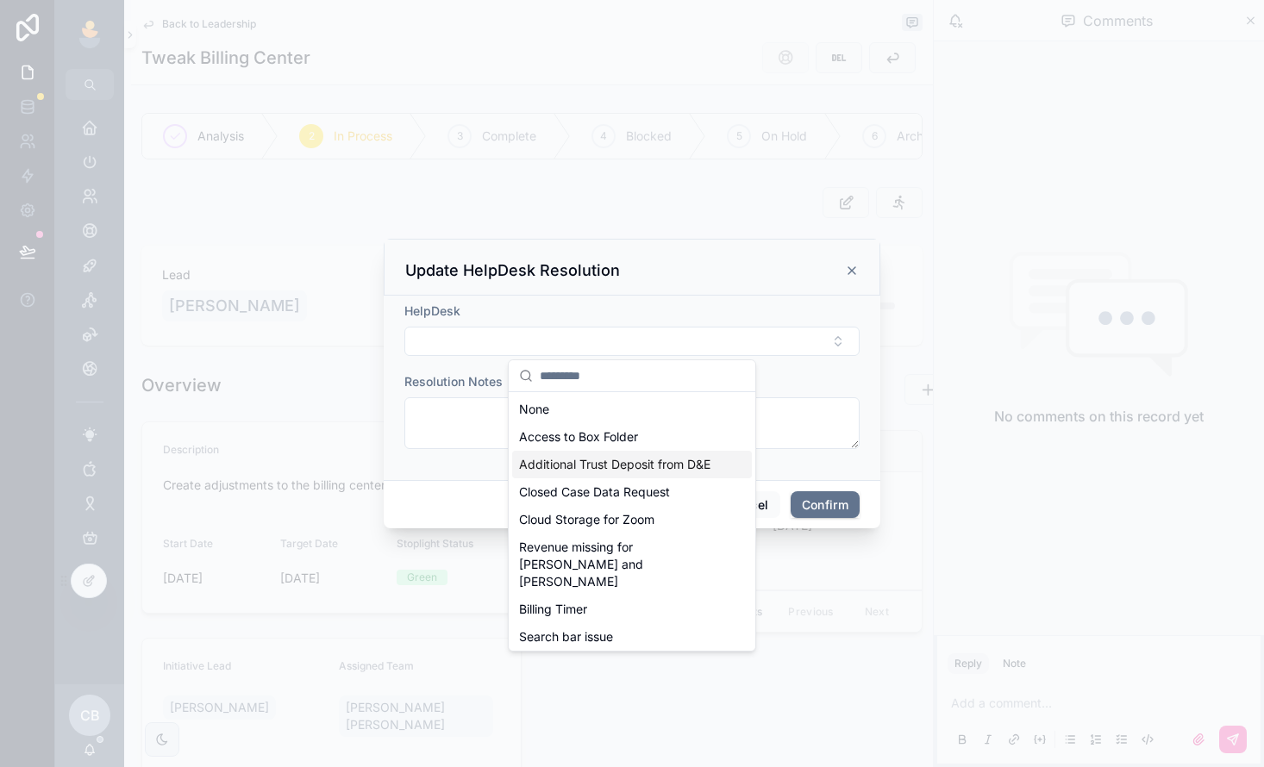
click at [776, 472] on div "HelpDesk Resolution Notes" at bounding box center [632, 388] width 497 height 184
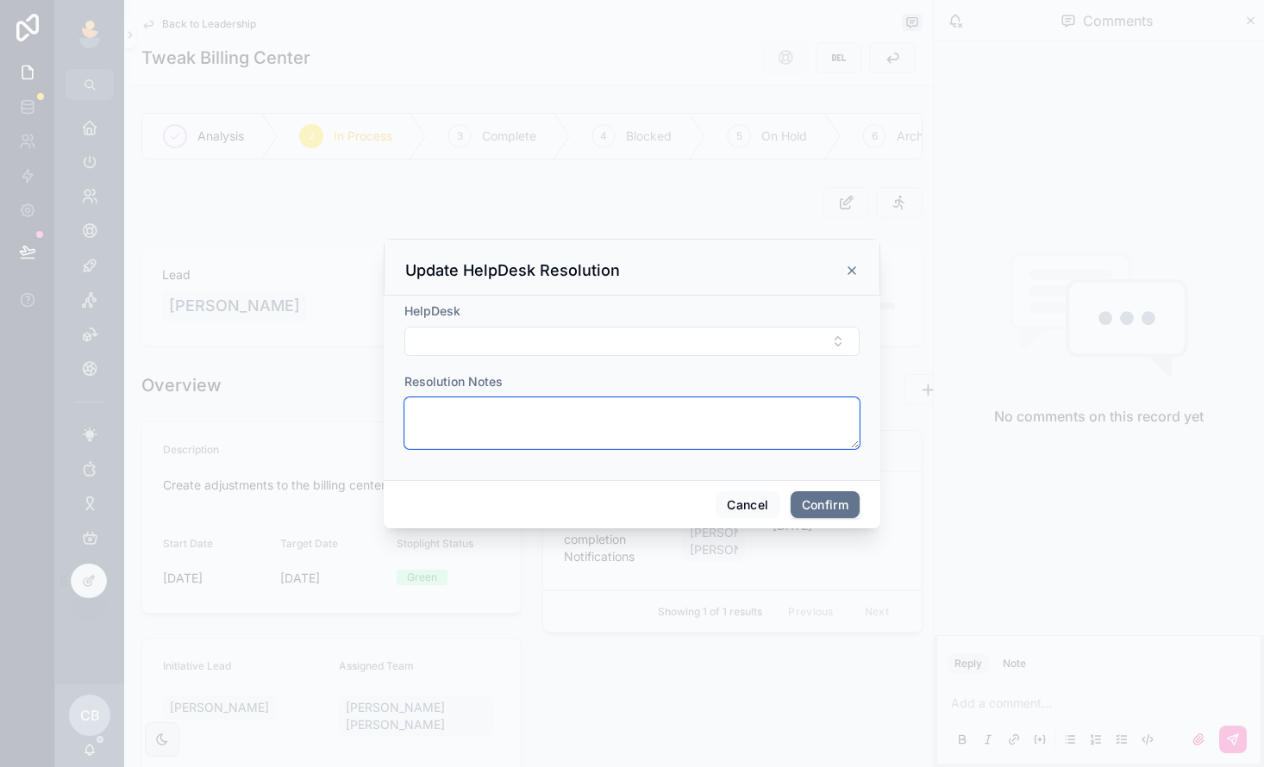
click at [767, 430] on textarea at bounding box center [631, 423] width 455 height 52
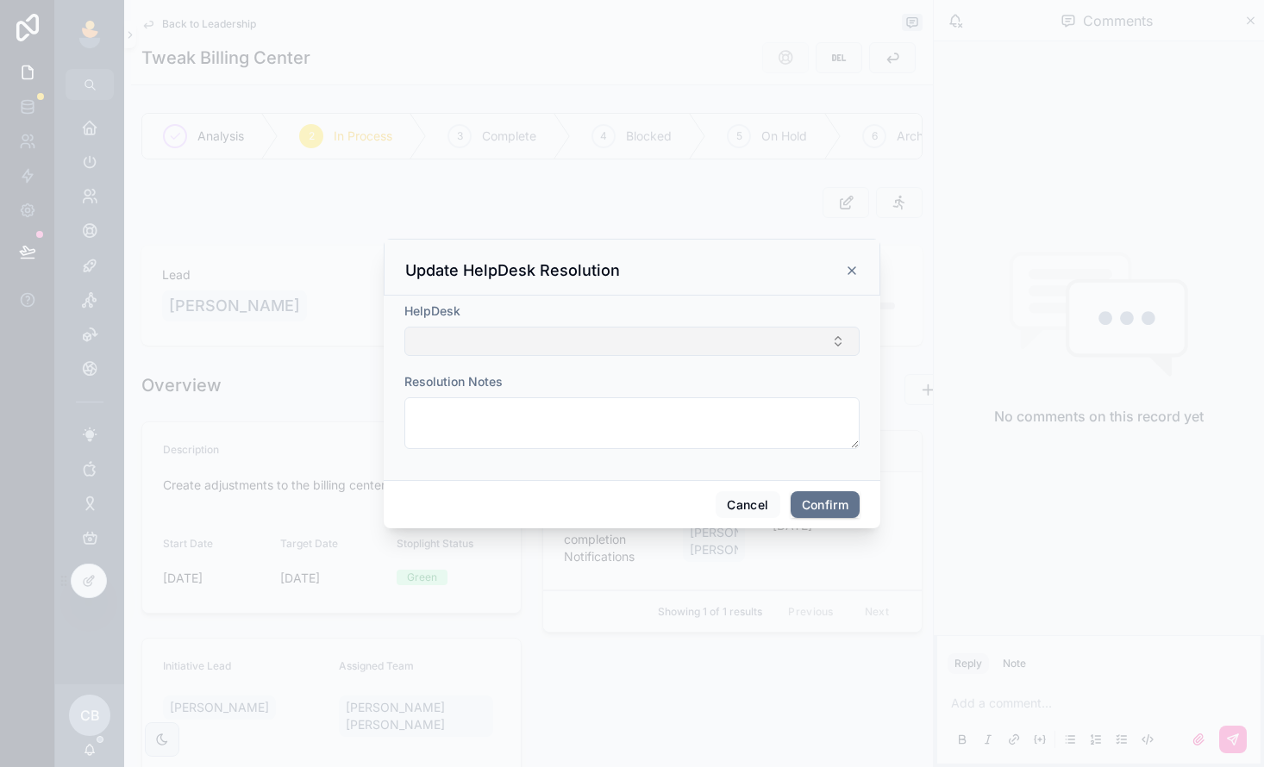
click at [847, 335] on button "Select Button" at bounding box center [631, 341] width 455 height 29
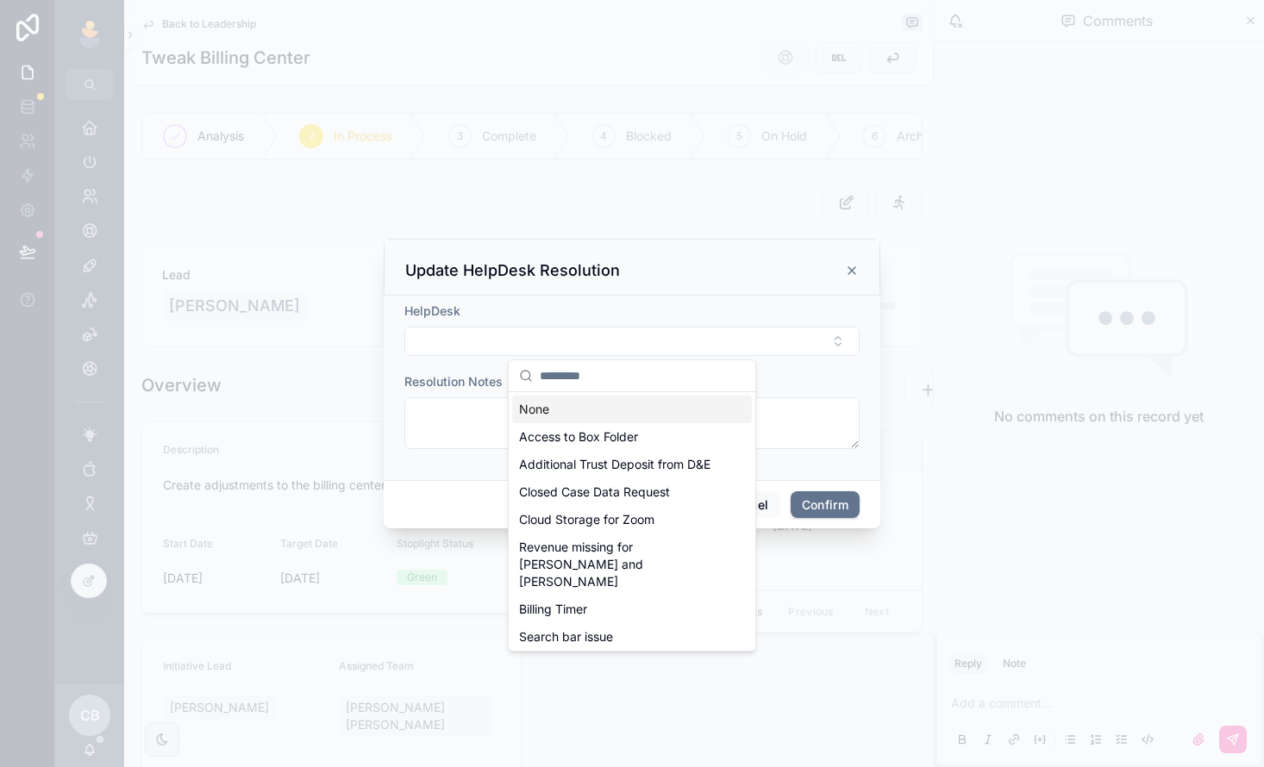
click at [781, 369] on form "HelpDesk Resolution Notes" at bounding box center [631, 385] width 455 height 164
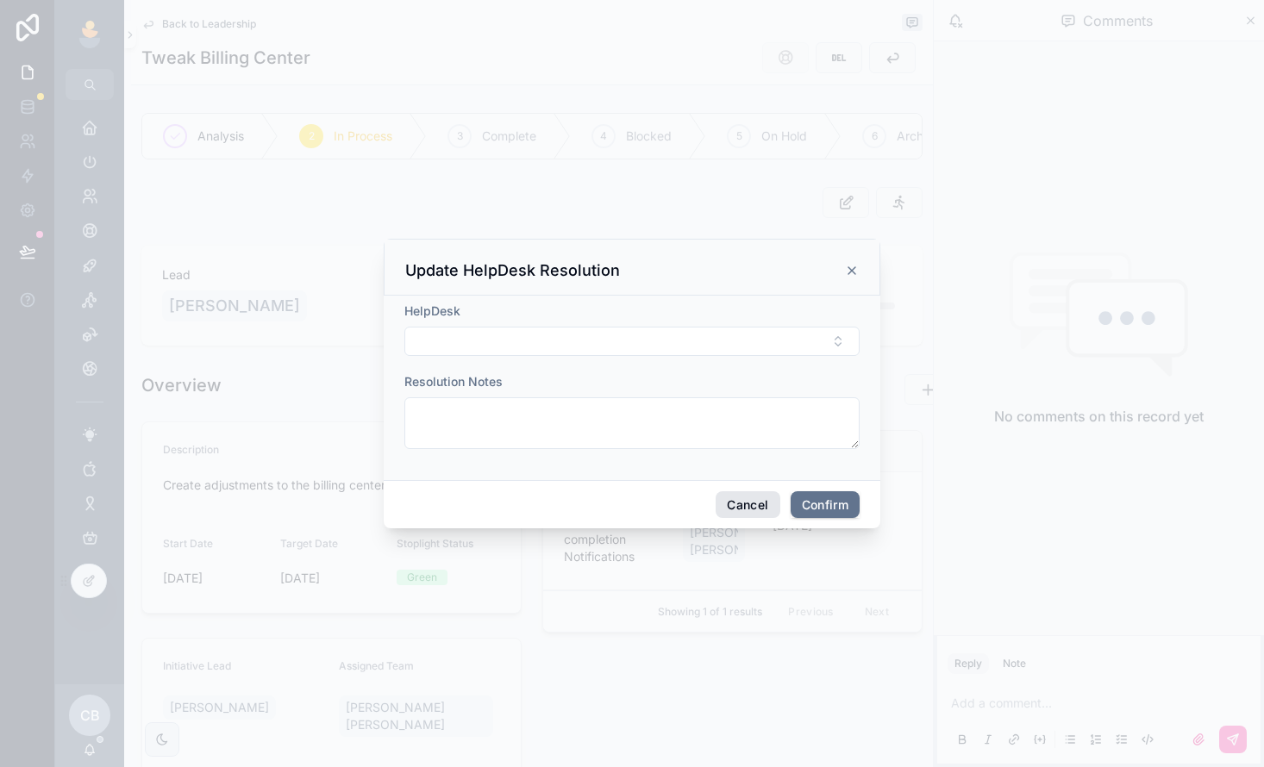
click at [761, 495] on button "Cancel" at bounding box center [748, 505] width 64 height 28
